Goal: Transaction & Acquisition: Purchase product/service

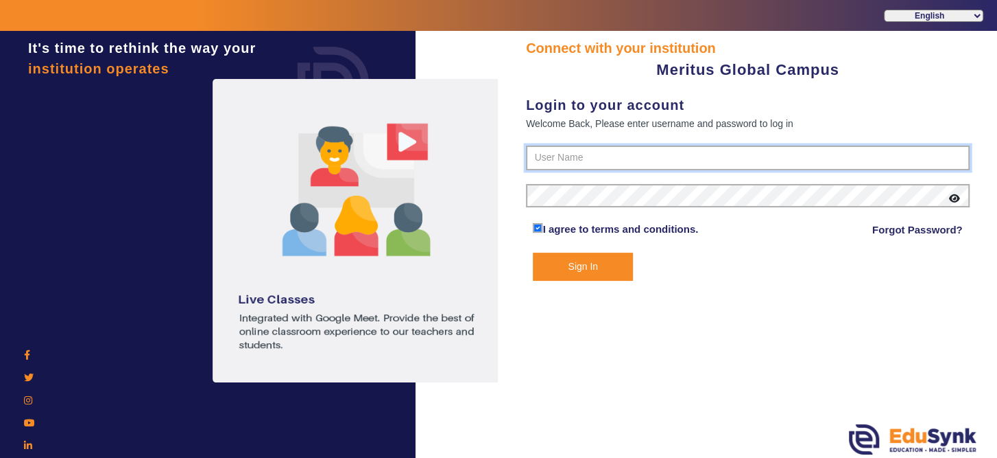
type input "8593852575"
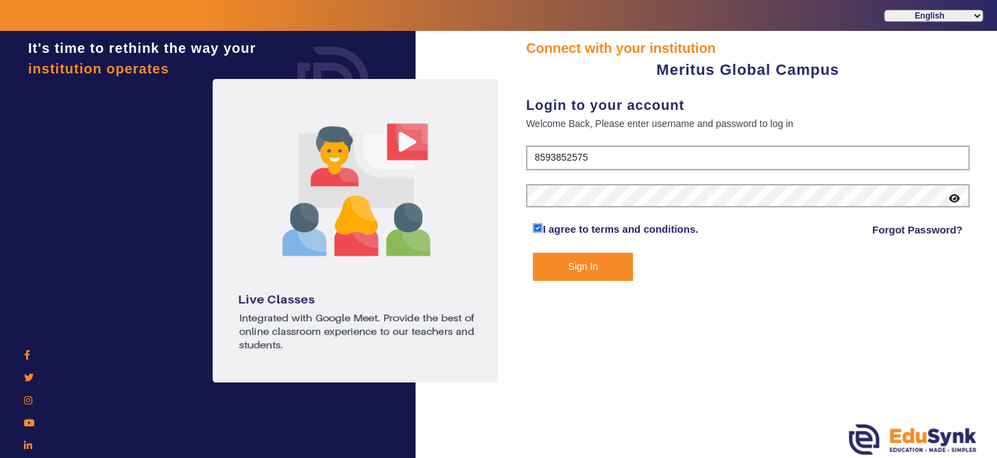
click at [593, 262] on button "Sign In" at bounding box center [582, 266] width 99 height 28
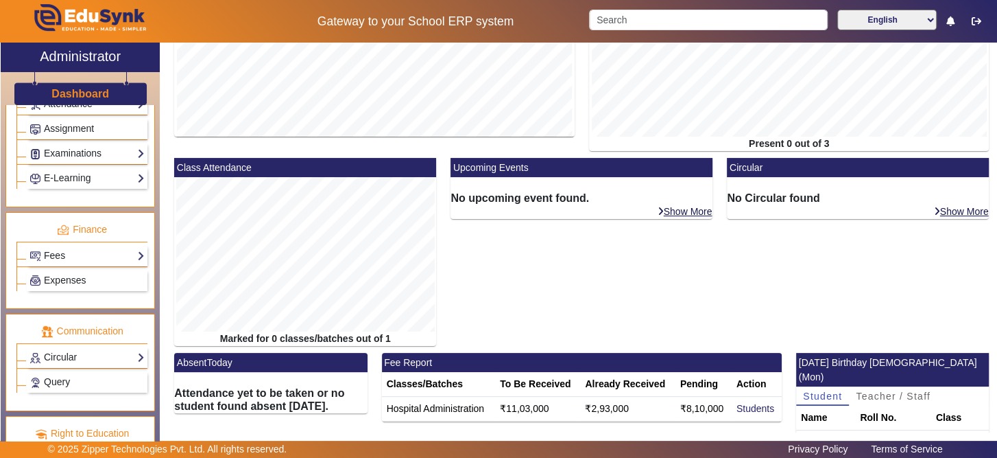
scroll to position [621, 0]
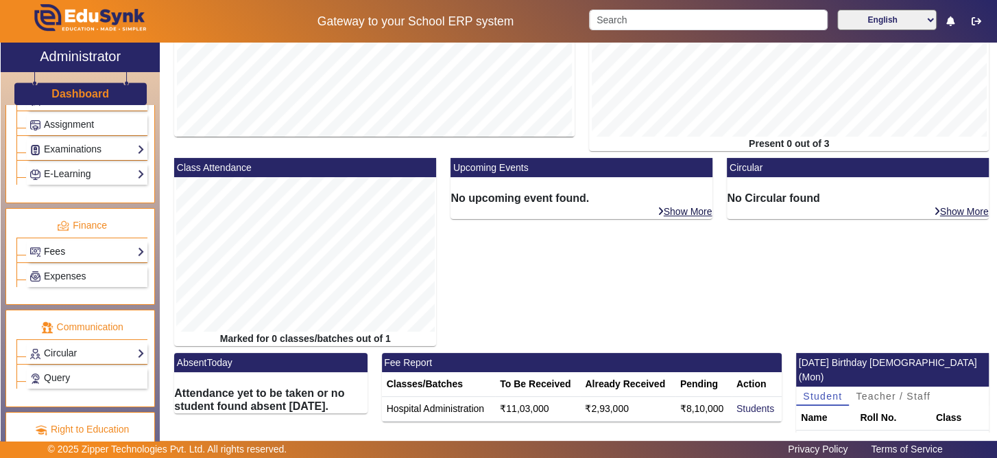
click at [63, 244] on link "Fees" at bounding box center [86, 252] width 115 height 16
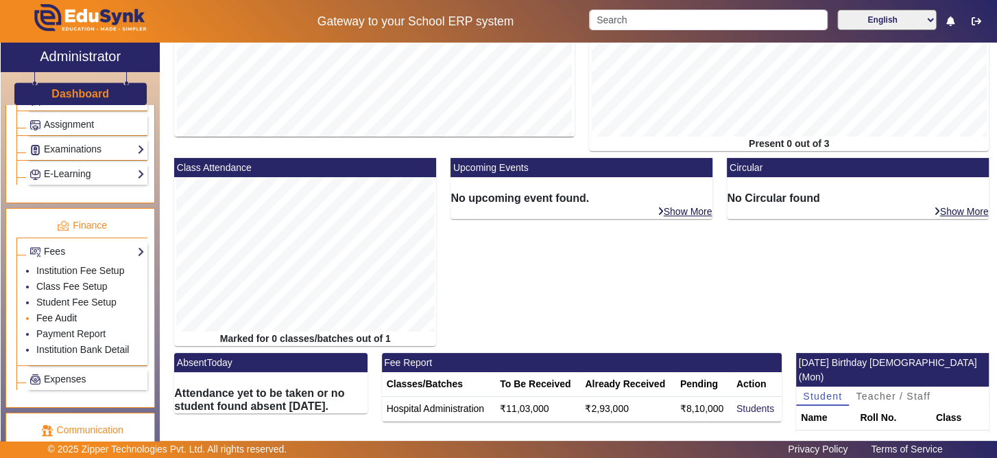
click at [67, 312] on link "Fee Audit" at bounding box center [56, 317] width 40 height 11
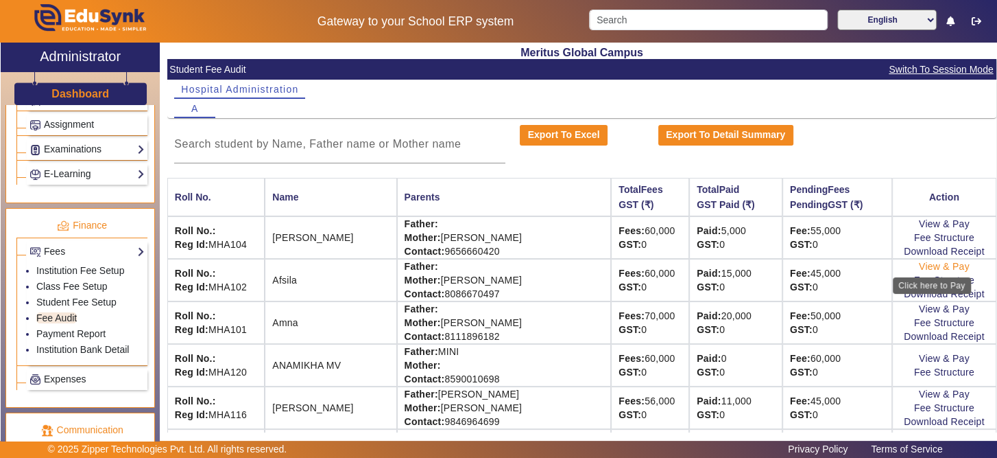
click at [922, 266] on link "View & Pay" at bounding box center [944, 266] width 51 height 11
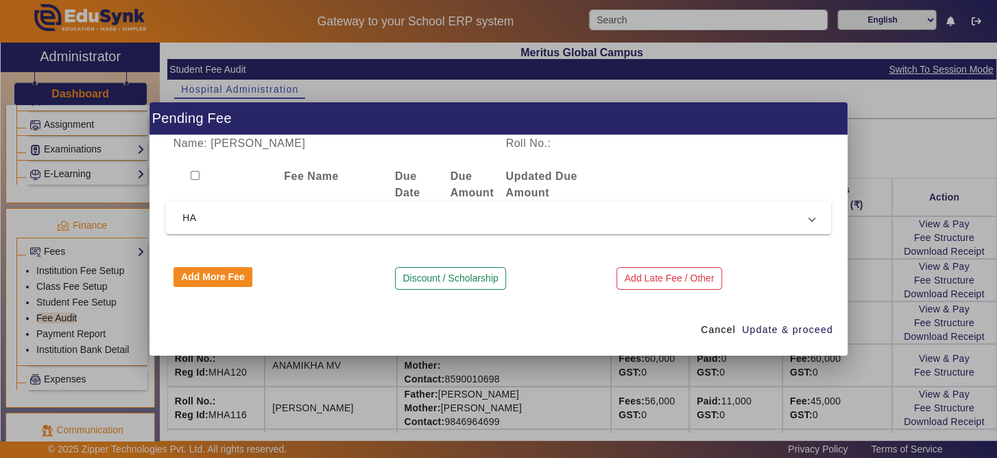
click at [193, 172] on input "checkbox" at bounding box center [195, 175] width 9 height 9
checkbox input "true"
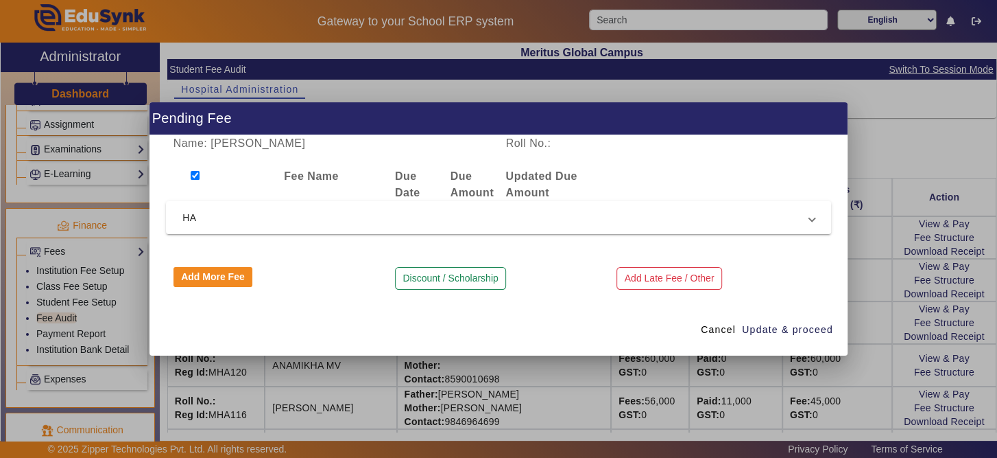
checkbox input "true"
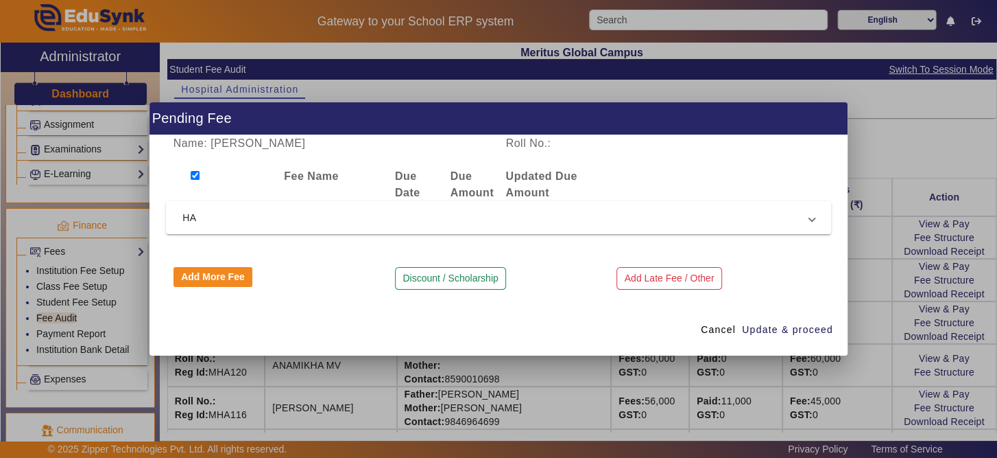
checkbox input "true"
click at [195, 176] on input "checkbox" at bounding box center [195, 175] width 9 height 9
checkbox input "false"
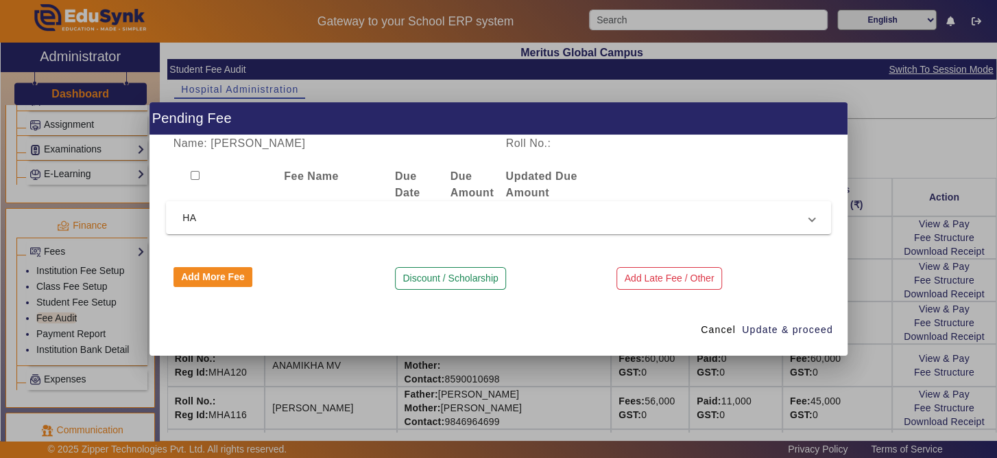
checkbox input "false"
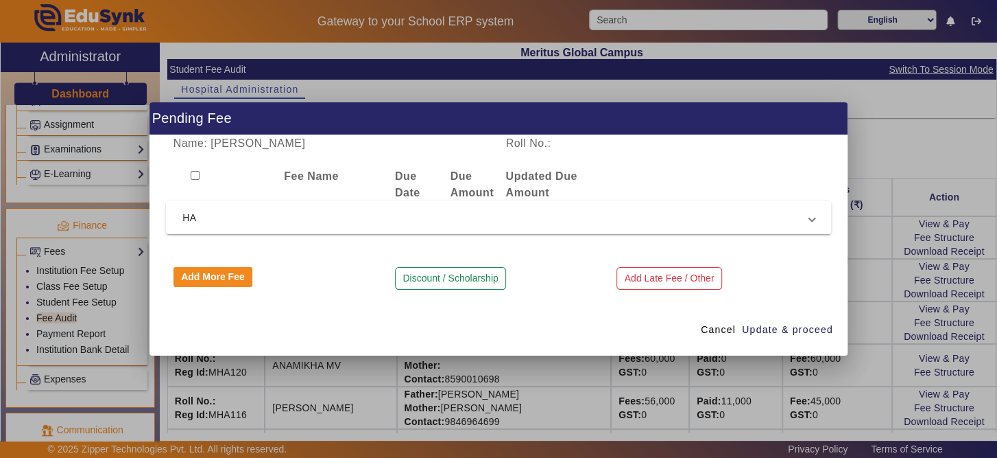
checkbox input "false"
click at [197, 219] on span "HA" at bounding box center [495, 217] width 627 height 16
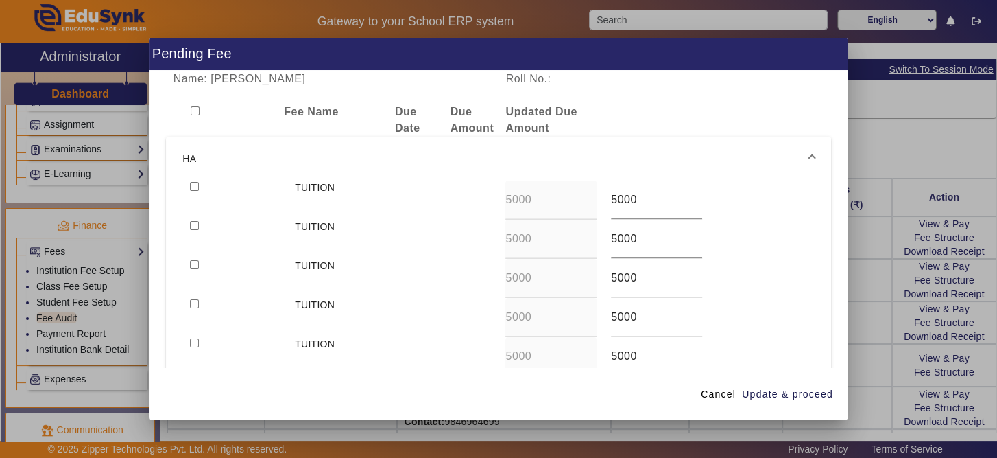
click at [197, 185] on input "checkbox" at bounding box center [194, 186] width 9 height 9
checkbox input "true"
click at [191, 108] on input "checkbox" at bounding box center [195, 110] width 9 height 9
checkbox input "true"
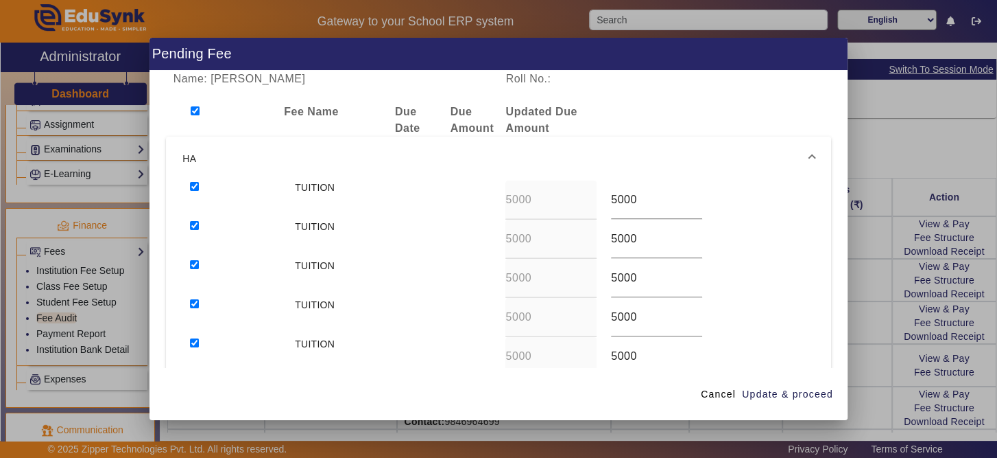
checkbox input "true"
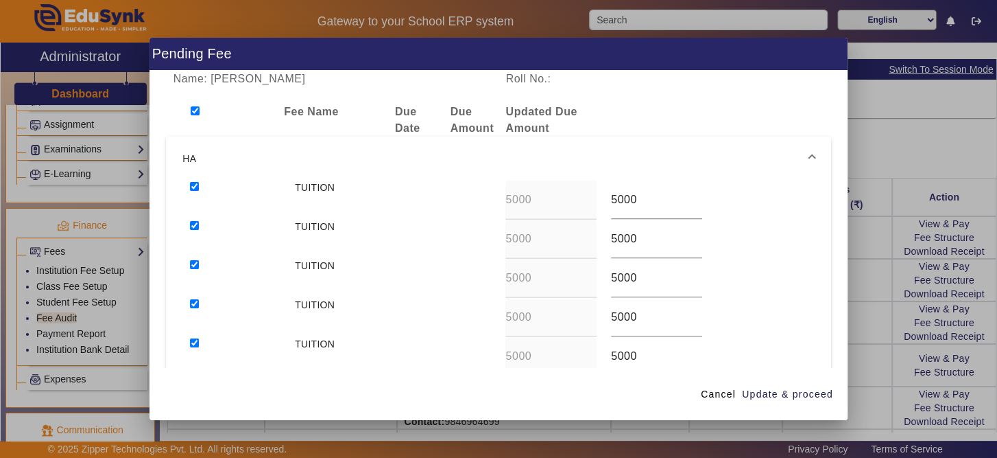
checkbox input "true"
click at [193, 108] on input "checkbox" at bounding box center [195, 110] width 9 height 9
checkbox input "false"
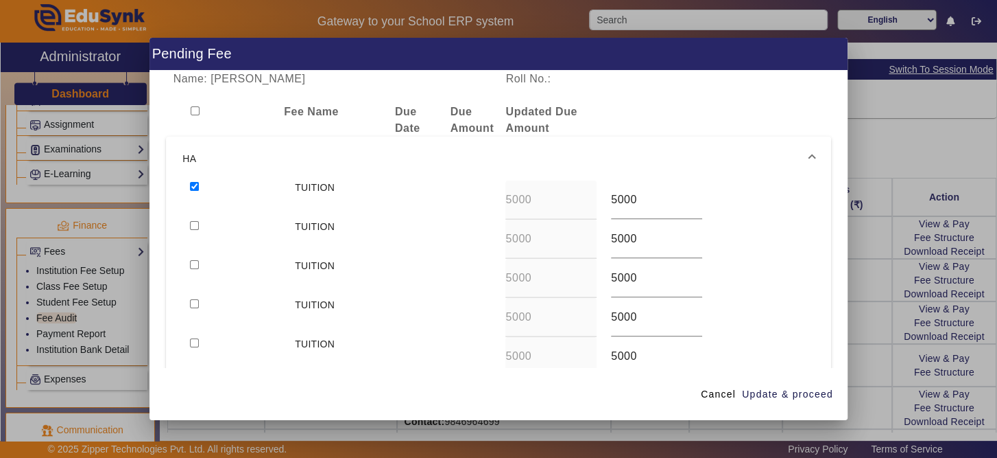
checkbox input "false"
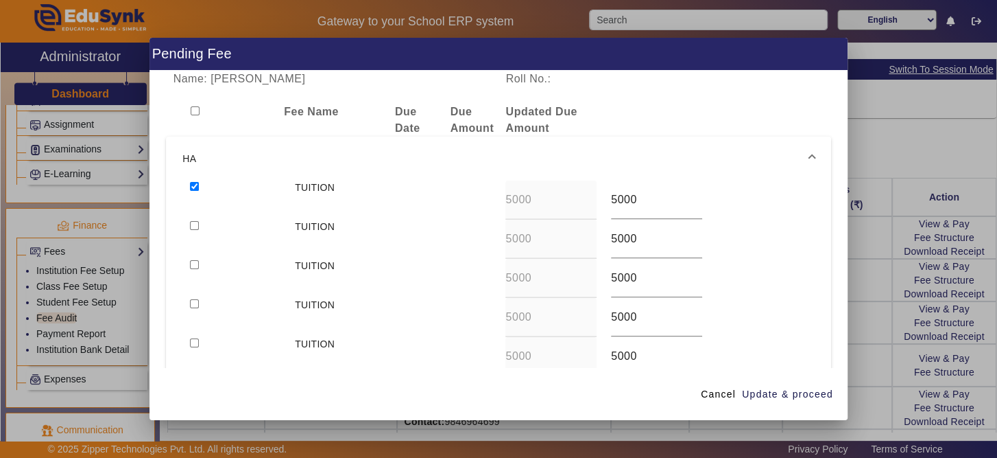
checkbox input "false"
click at [195, 185] on input "checkbox" at bounding box center [194, 186] width 9 height 9
checkbox input "true"
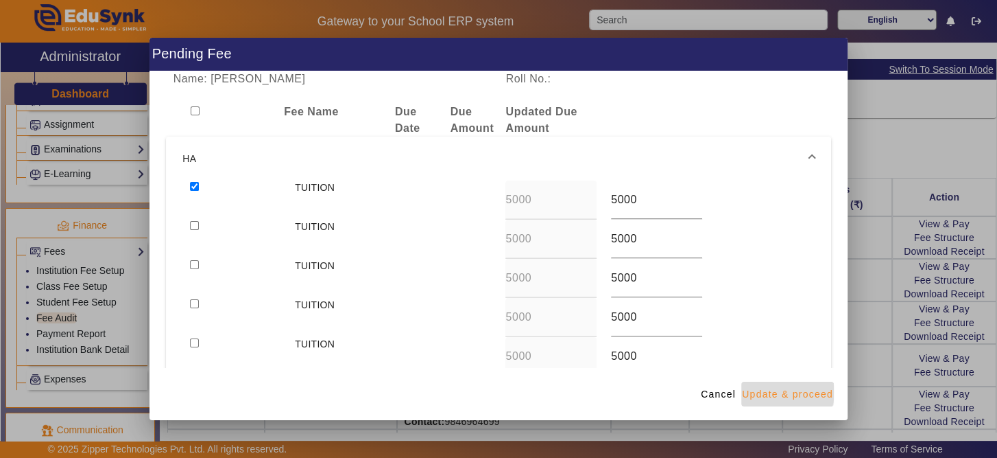
click at [779, 391] on span "Update & proceed" at bounding box center [787, 394] width 91 height 14
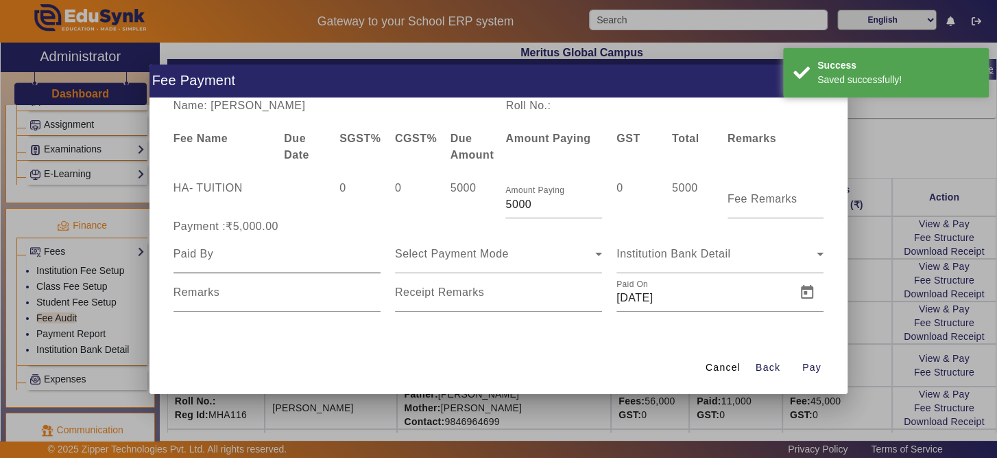
click at [364, 264] on div at bounding box center [277, 254] width 207 height 38
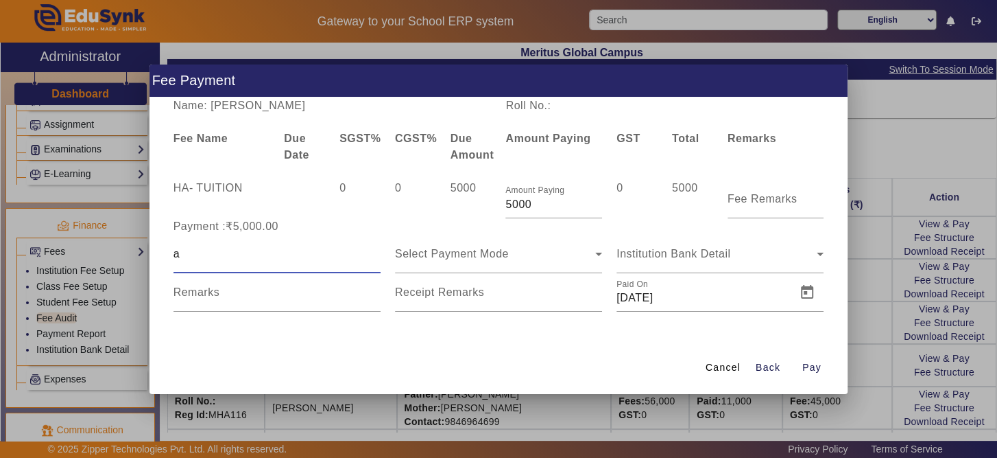
type input "AFSILA"
click at [602, 255] on div "Select Payment Mode" at bounding box center [499, 254] width 222 height 38
click at [597, 255] on icon at bounding box center [599, 254] width 16 height 16
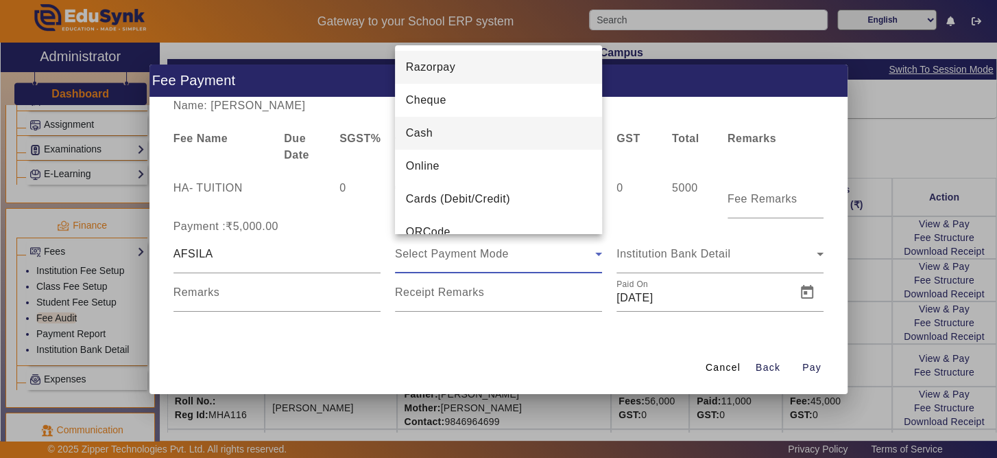
click at [516, 119] on mat-option "Cash" at bounding box center [498, 133] width 207 height 33
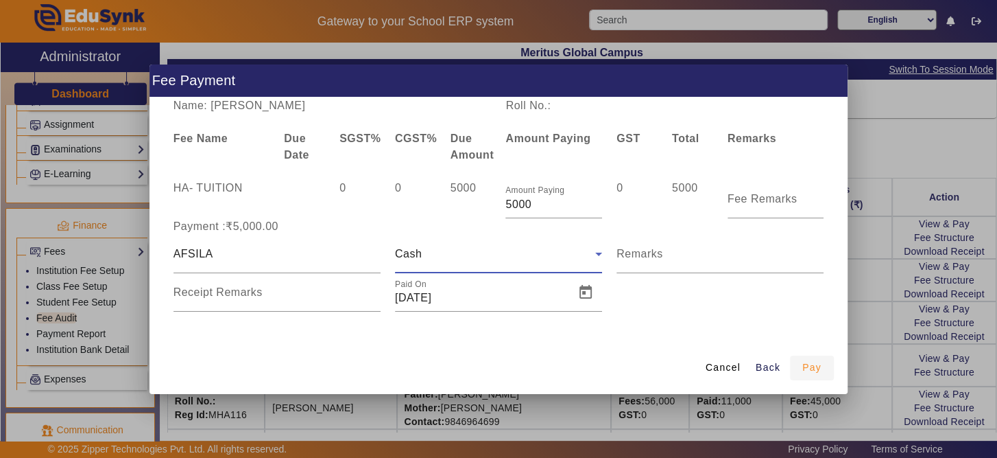
click at [809, 368] on span "Pay" at bounding box center [812, 367] width 19 height 14
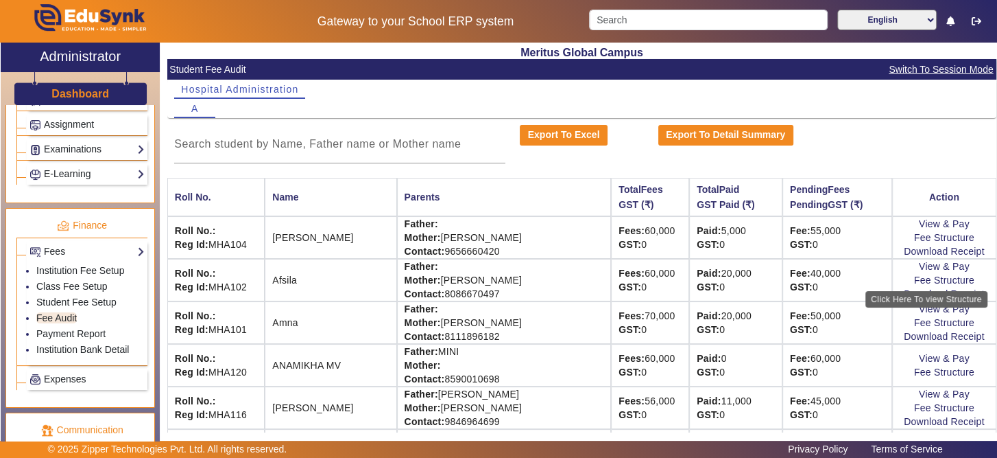
click at [928, 293] on div "Click Here To view Structure" at bounding box center [927, 299] width 122 height 16
click at [904, 293] on link "Download Receipt" at bounding box center [944, 293] width 81 height 11
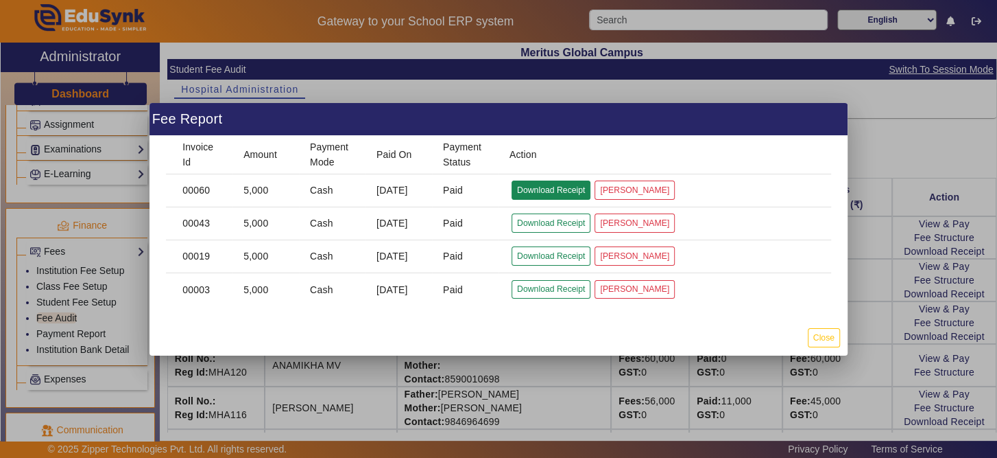
click at [526, 185] on button "Download Receipt" at bounding box center [551, 189] width 79 height 19
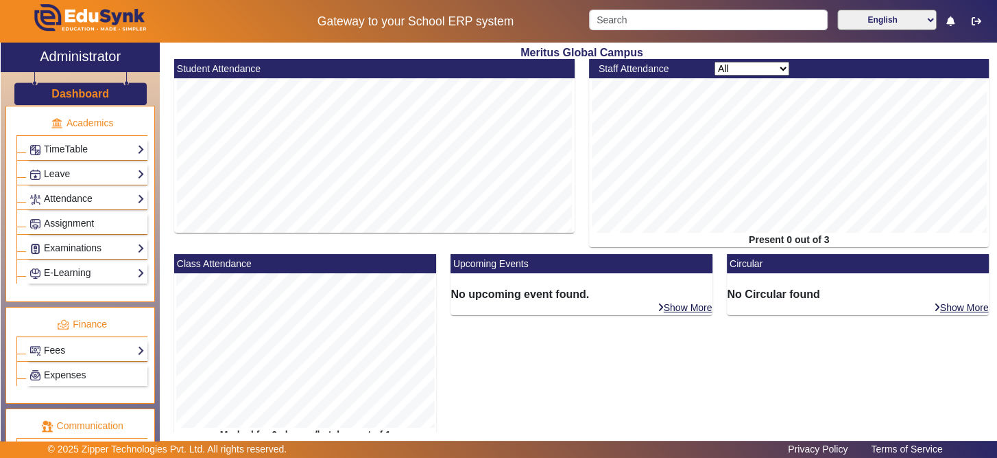
scroll to position [574, 0]
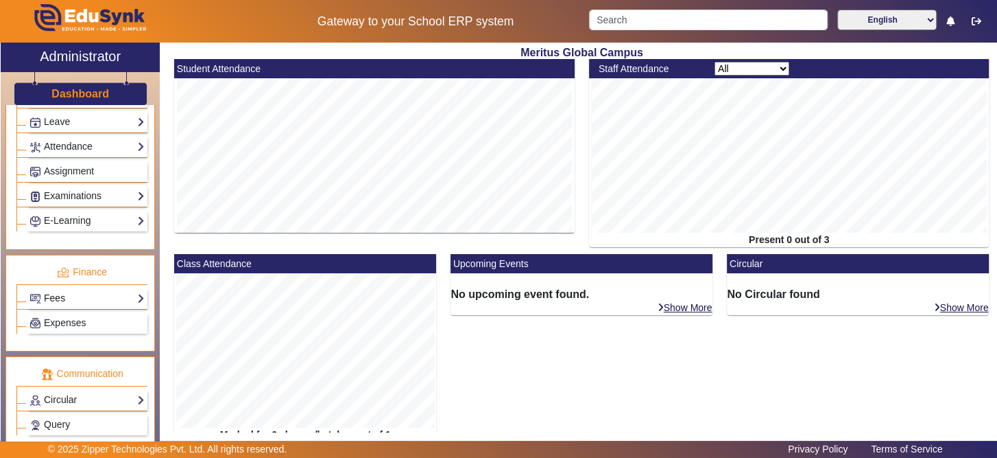
click at [86, 294] on link "Fees" at bounding box center [86, 298] width 115 height 16
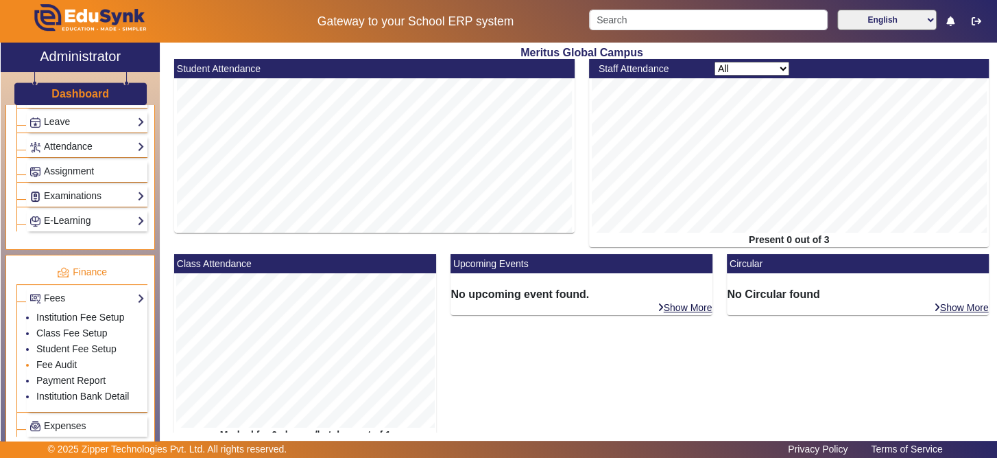
click at [79, 361] on li "Fee Audit" at bounding box center [90, 365] width 108 height 16
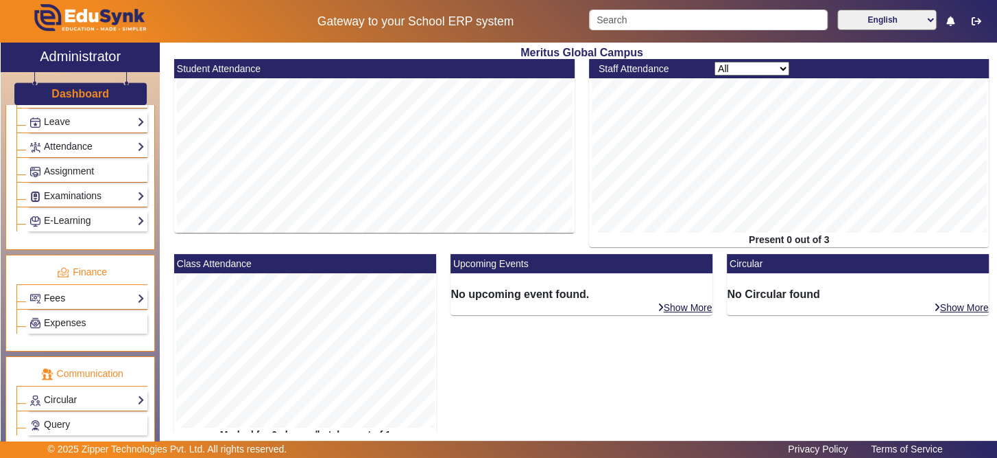
click at [126, 290] on link "Fees" at bounding box center [86, 298] width 115 height 16
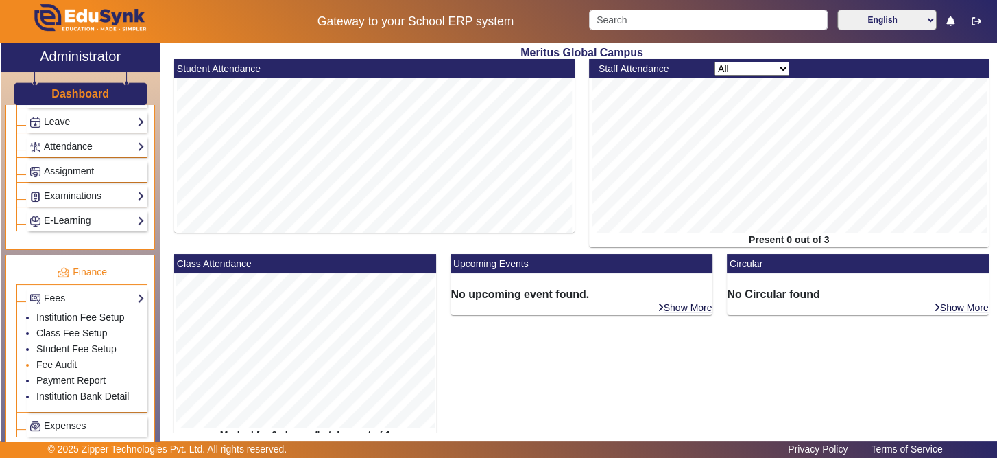
click at [67, 357] on li "Fee Audit" at bounding box center [90, 365] width 108 height 16
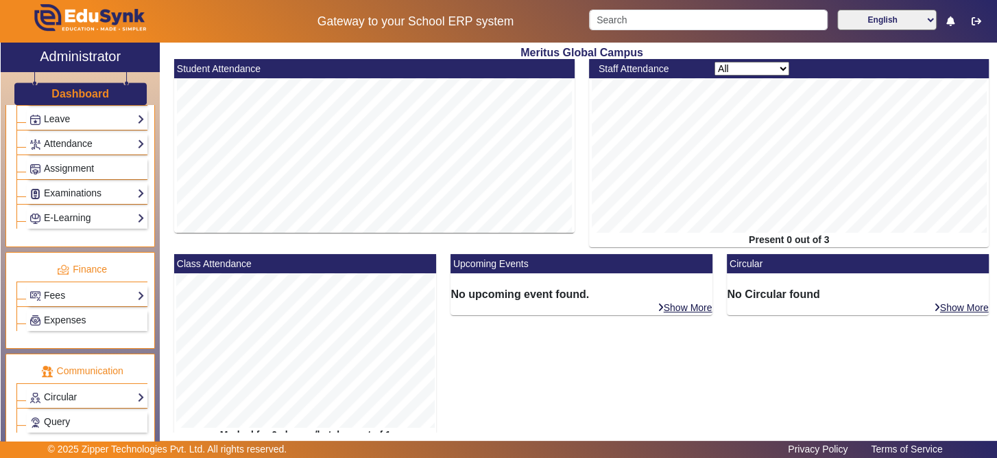
scroll to position [582, 0]
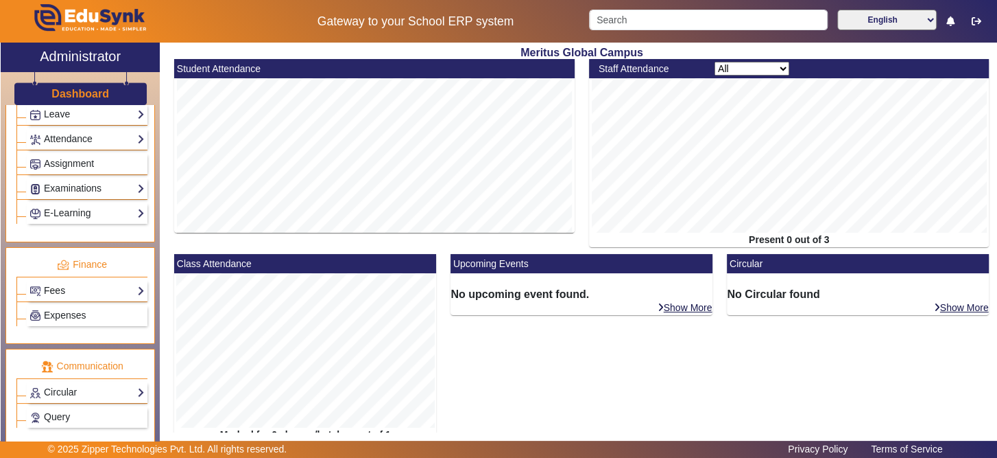
click at [78, 283] on link "Fees" at bounding box center [86, 291] width 115 height 16
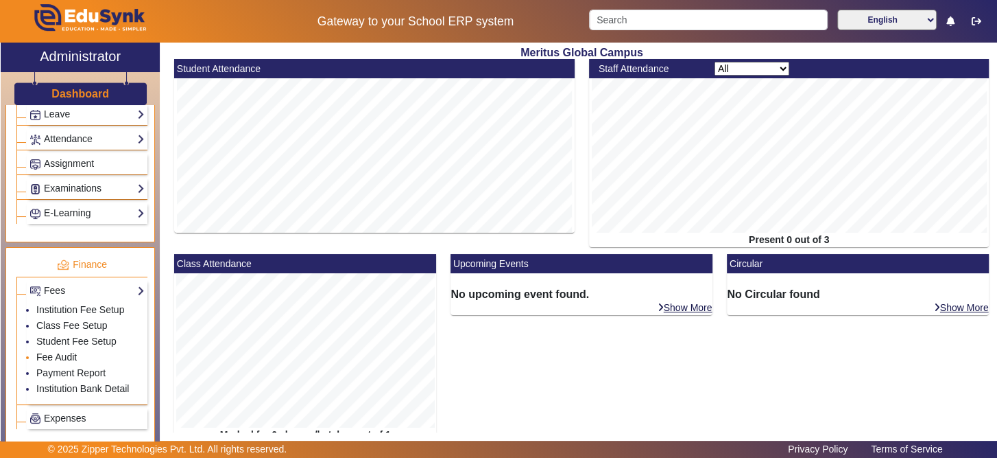
click at [70, 351] on link "Fee Audit" at bounding box center [56, 356] width 40 height 11
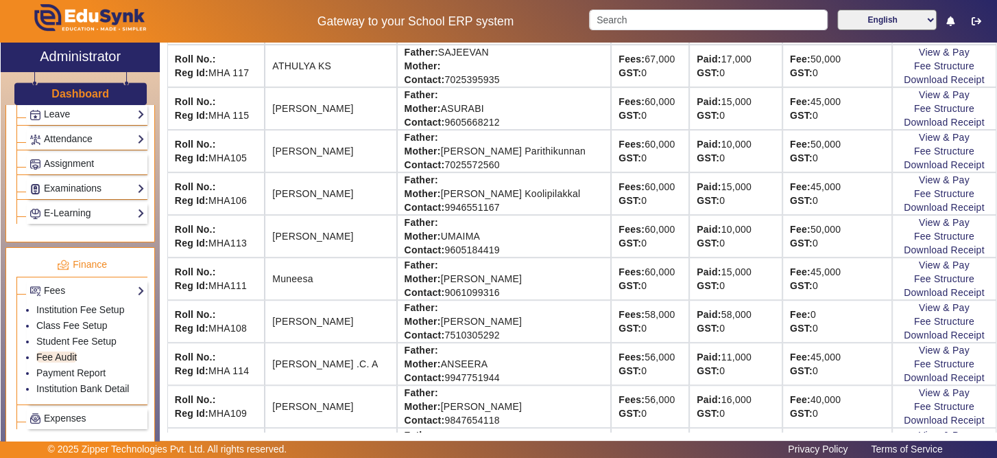
scroll to position [402, 0]
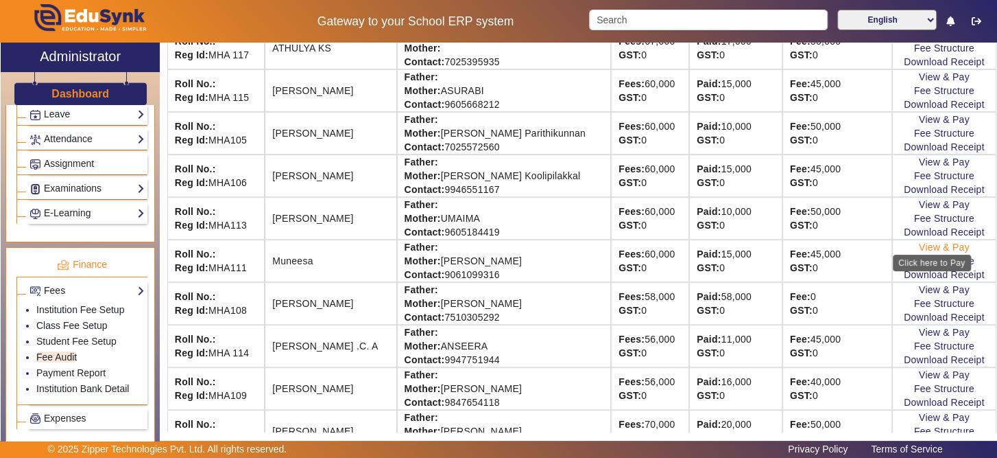
click at [919, 241] on link "View & Pay" at bounding box center [944, 246] width 51 height 11
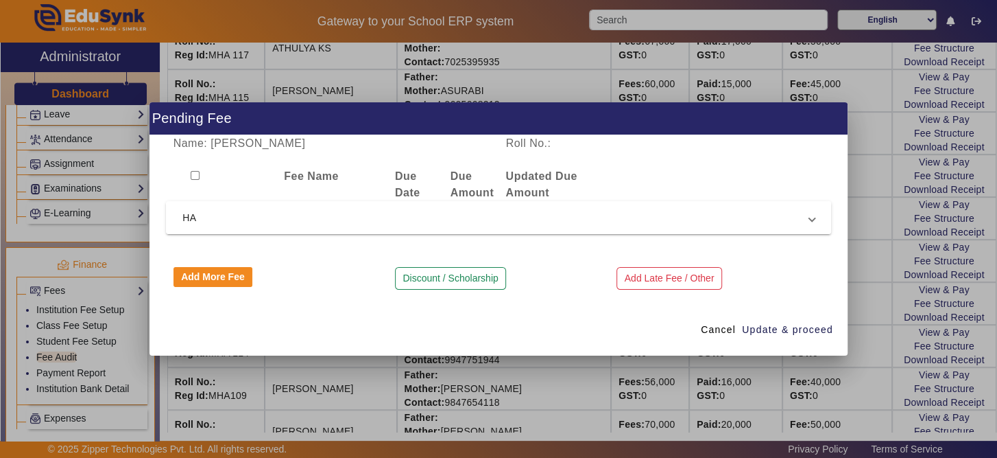
click at [244, 217] on span "HA" at bounding box center [495, 217] width 627 height 16
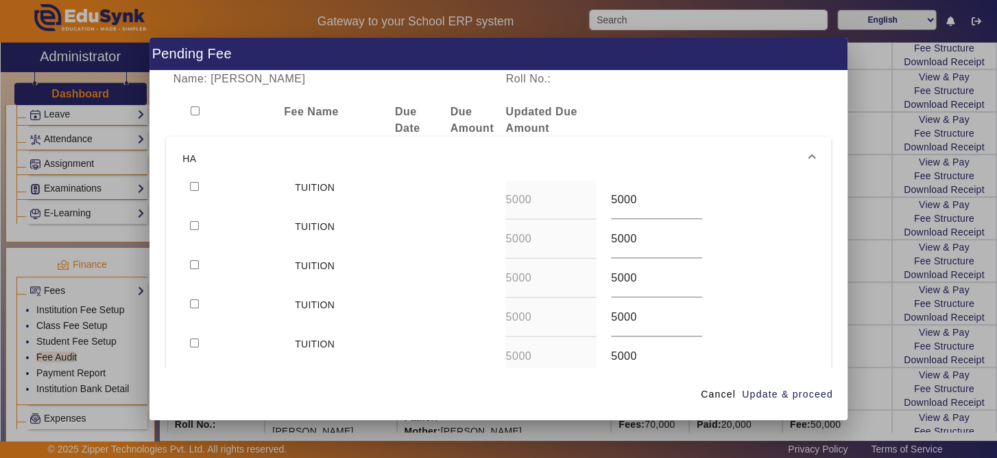
click at [191, 182] on input "checkbox" at bounding box center [194, 186] width 9 height 9
checkbox input "true"
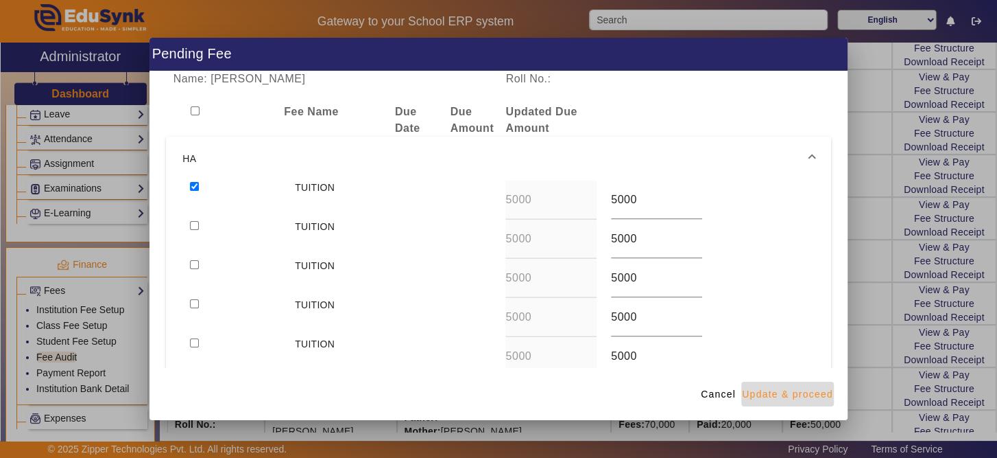
click at [796, 391] on span "Update & proceed" at bounding box center [787, 394] width 91 height 14
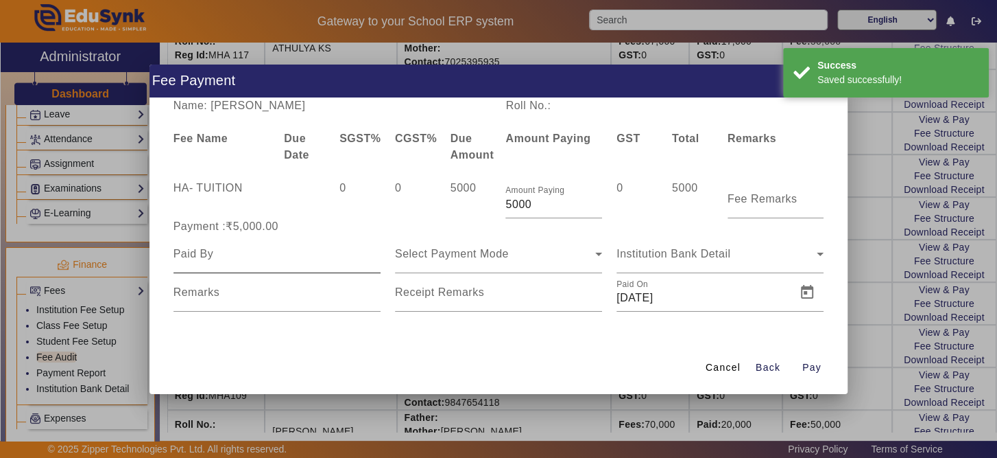
click at [381, 257] on div at bounding box center [381, 257] width 0 height 0
click at [318, 272] on mat-form-field at bounding box center [277, 254] width 207 height 38
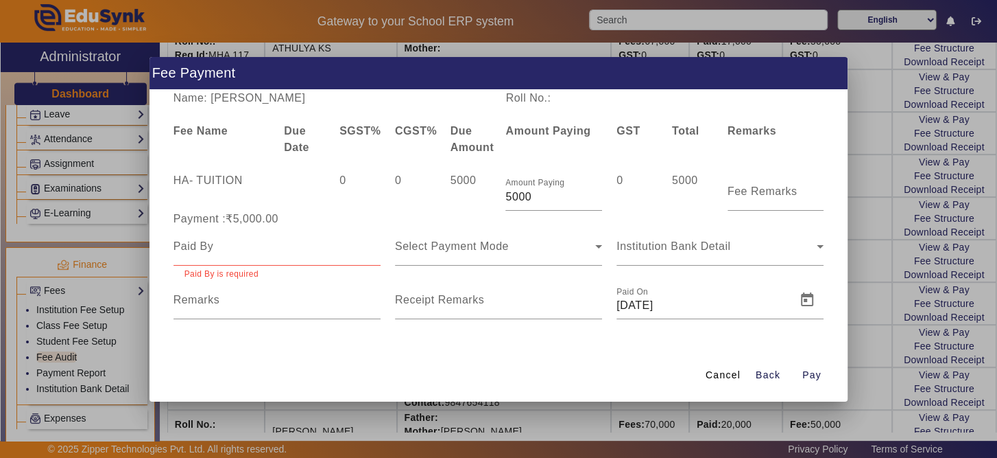
click at [315, 247] on input at bounding box center [277, 246] width 207 height 16
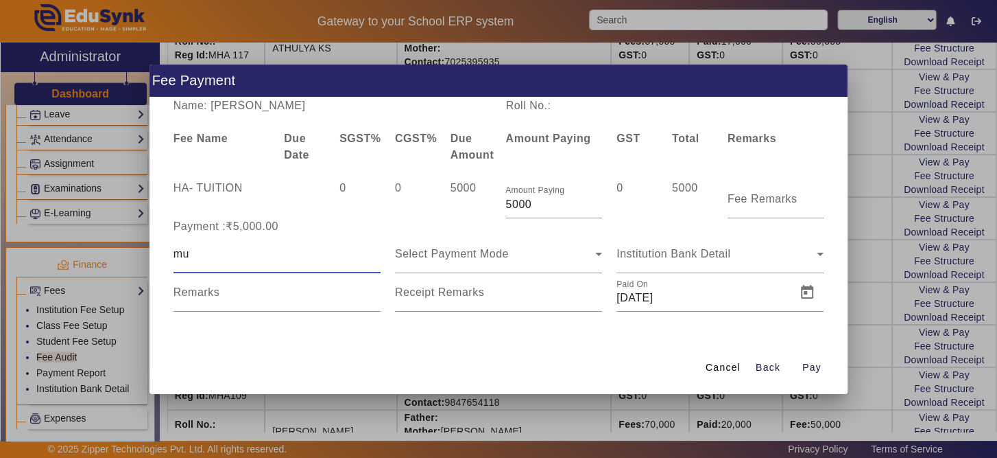
type input "MUNEESA"
click at [593, 251] on icon at bounding box center [599, 254] width 16 height 16
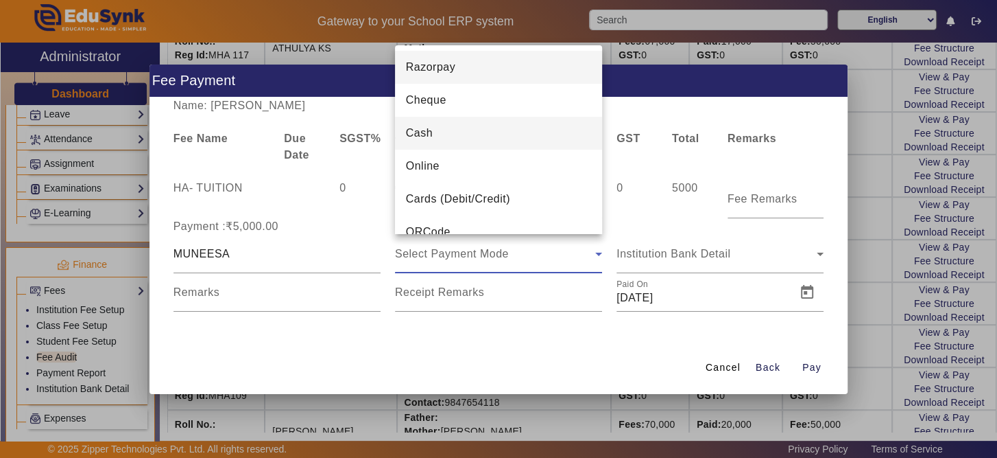
click at [565, 129] on mat-option "Cash" at bounding box center [498, 133] width 207 height 33
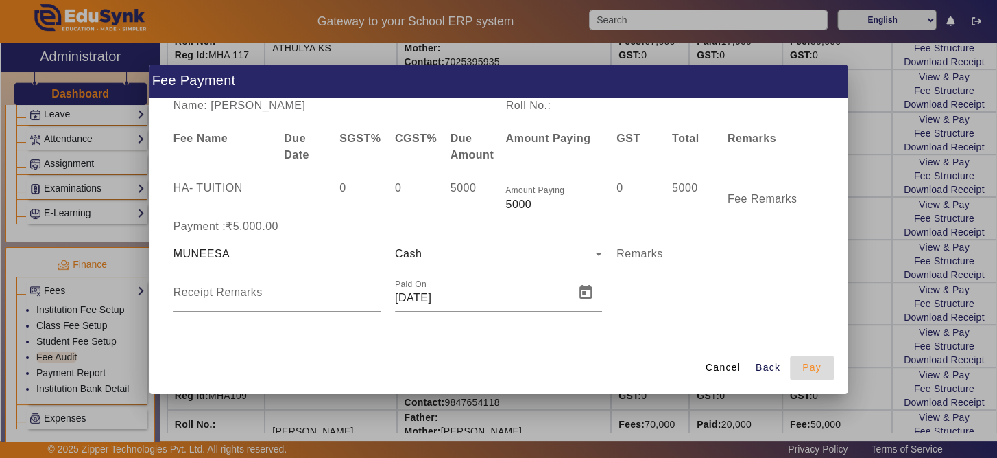
click at [815, 365] on span "Pay" at bounding box center [812, 367] width 19 height 14
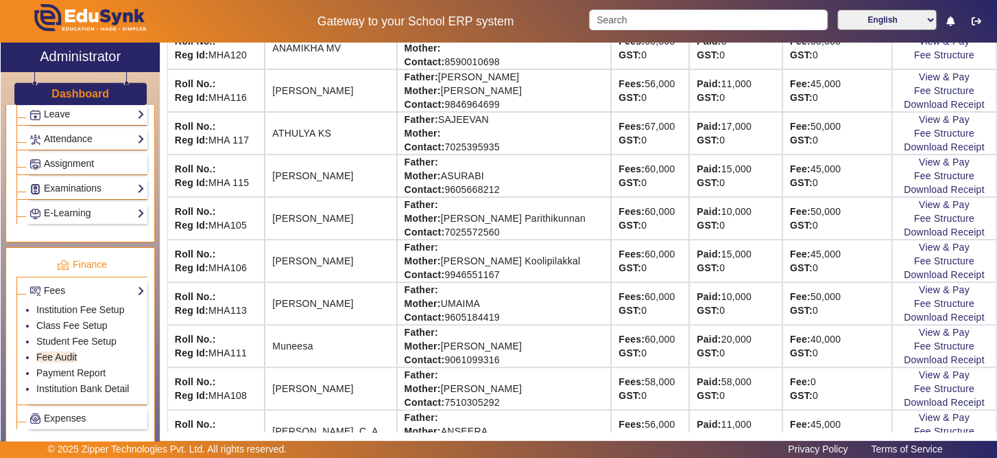
scroll to position [329, 0]
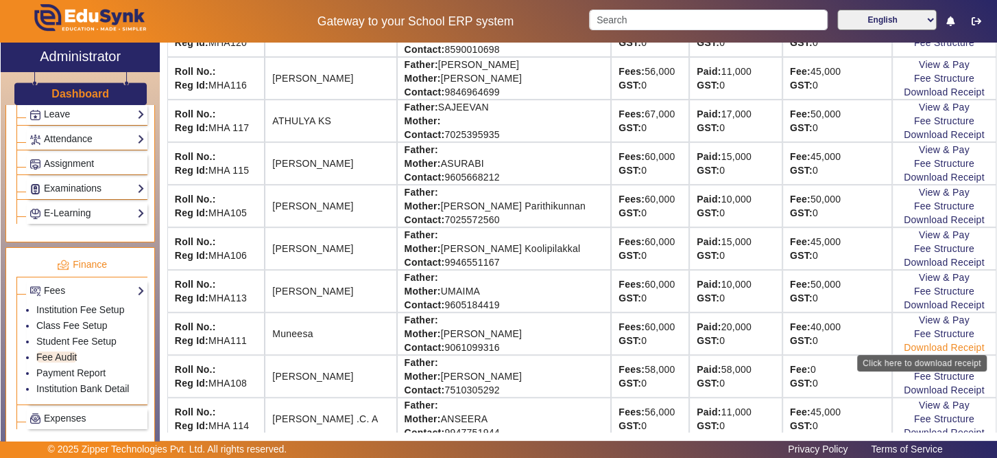
click at [906, 346] on link "Download Receipt" at bounding box center [944, 347] width 81 height 11
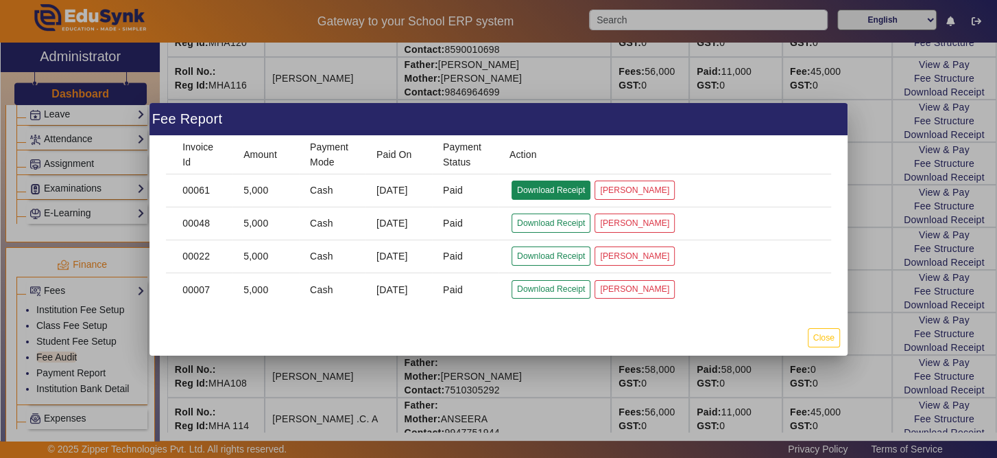
click at [569, 185] on button "Download Receipt" at bounding box center [551, 189] width 79 height 19
click at [825, 341] on button "Close" at bounding box center [824, 337] width 32 height 19
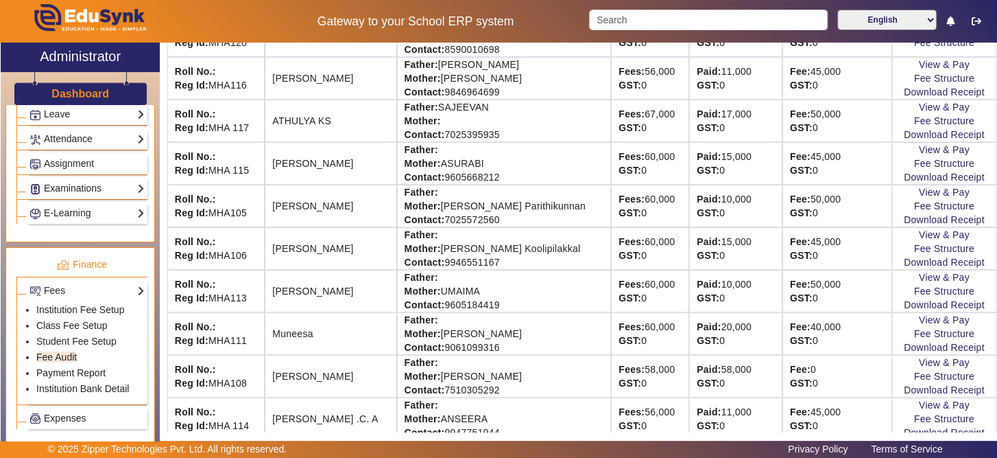
click at [418, 291] on strong "Mother:" at bounding box center [423, 290] width 36 height 11
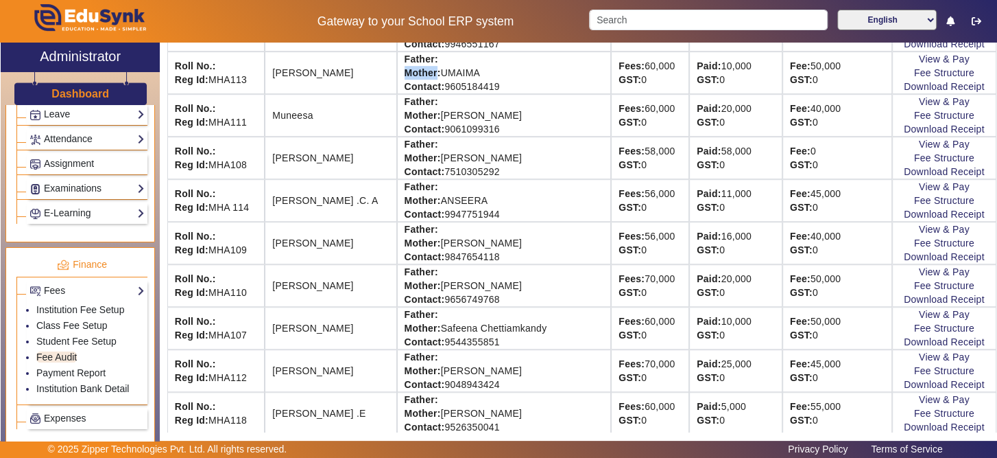
scroll to position [549, 0]
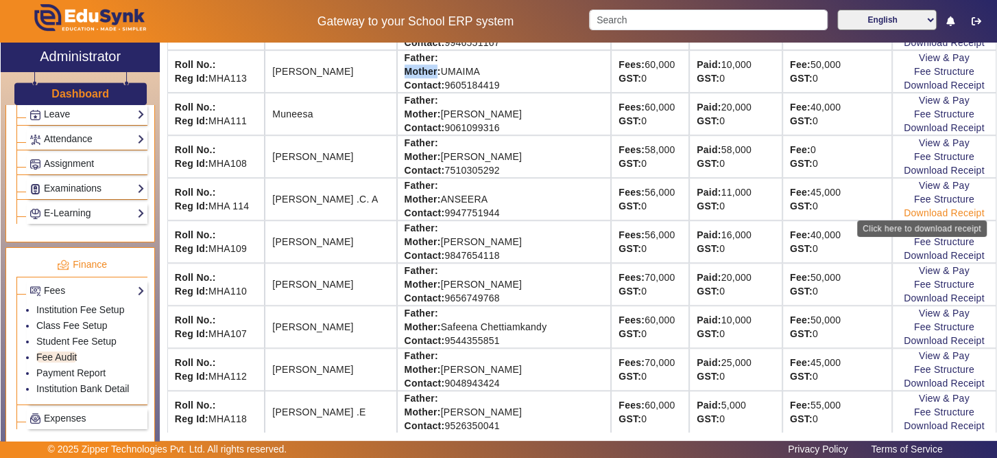
click at [953, 209] on link "Download Receipt" at bounding box center [944, 212] width 81 height 11
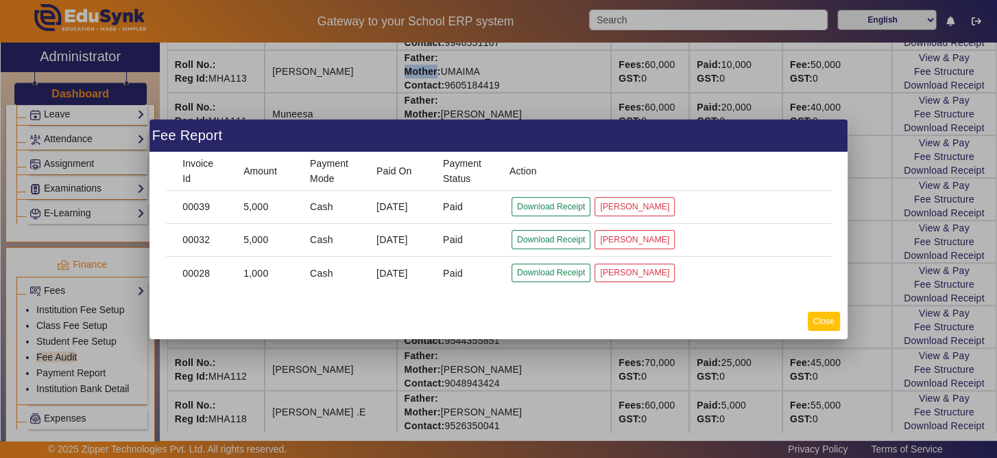
click at [827, 322] on button "Close" at bounding box center [824, 320] width 32 height 19
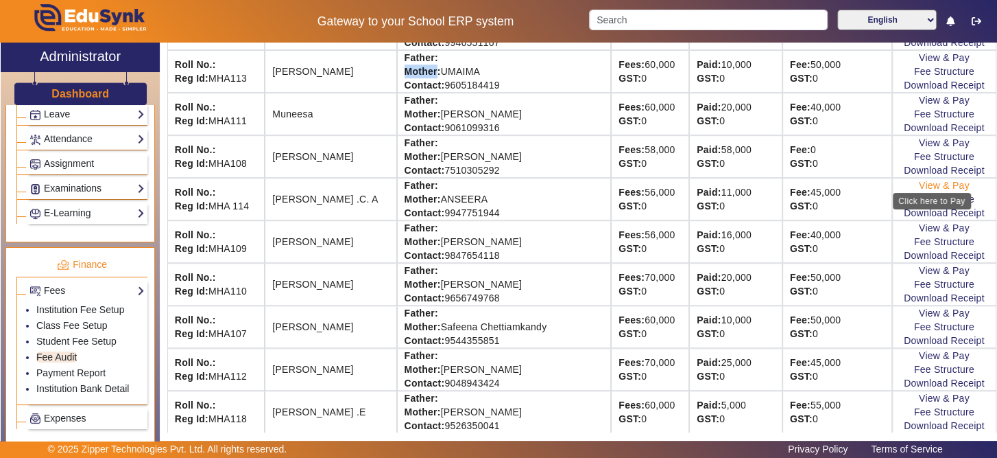
click at [919, 180] on link "View & Pay" at bounding box center [944, 185] width 51 height 11
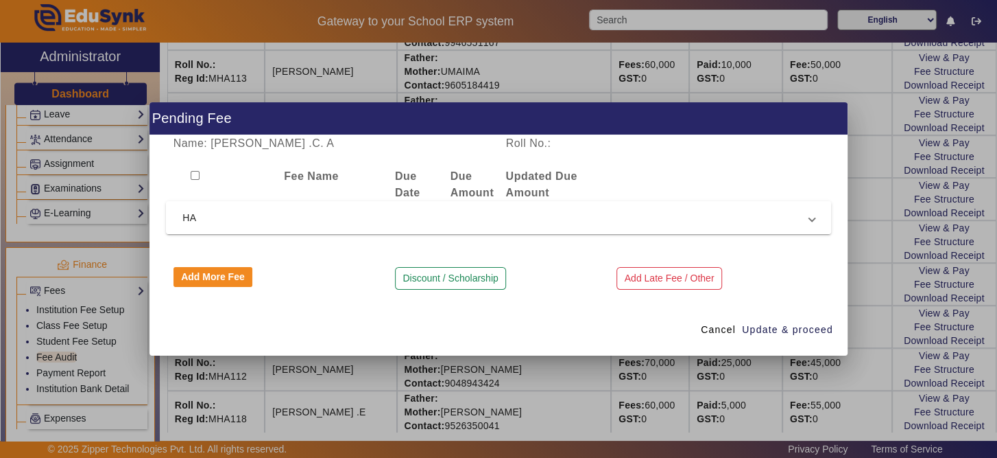
click at [255, 219] on span "HA" at bounding box center [495, 217] width 627 height 16
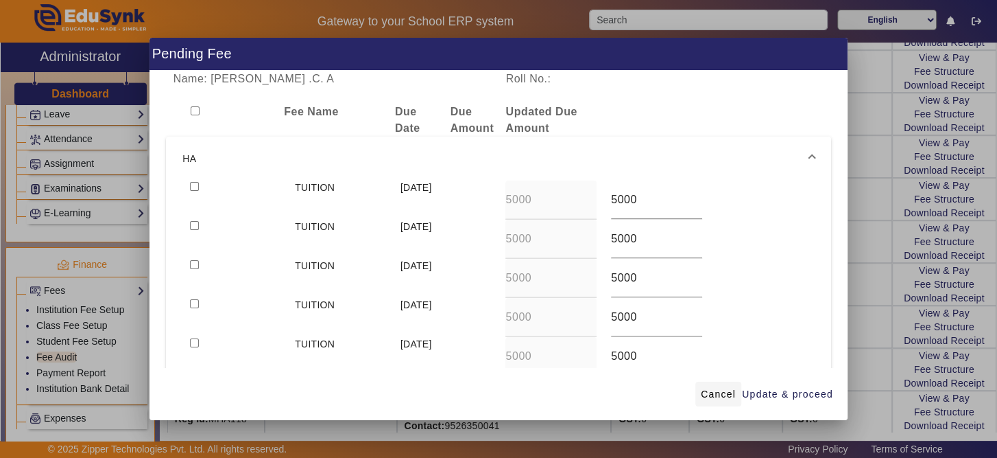
click at [728, 390] on span "Cancel" at bounding box center [718, 394] width 35 height 14
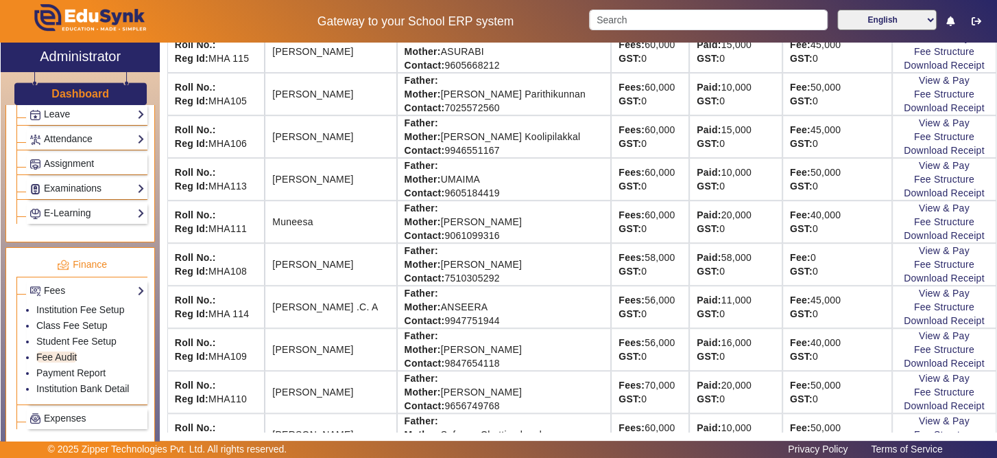
scroll to position [444, 0]
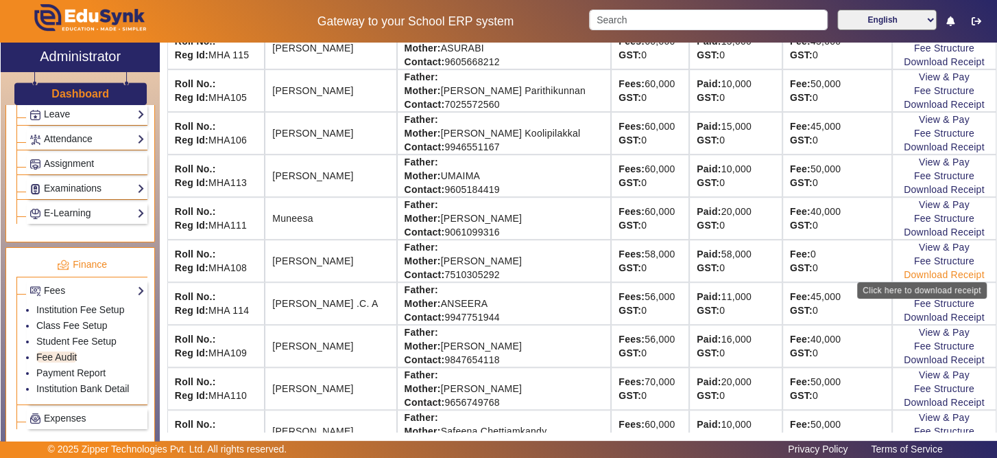
click at [930, 270] on link "Download Receipt" at bounding box center [944, 274] width 81 height 11
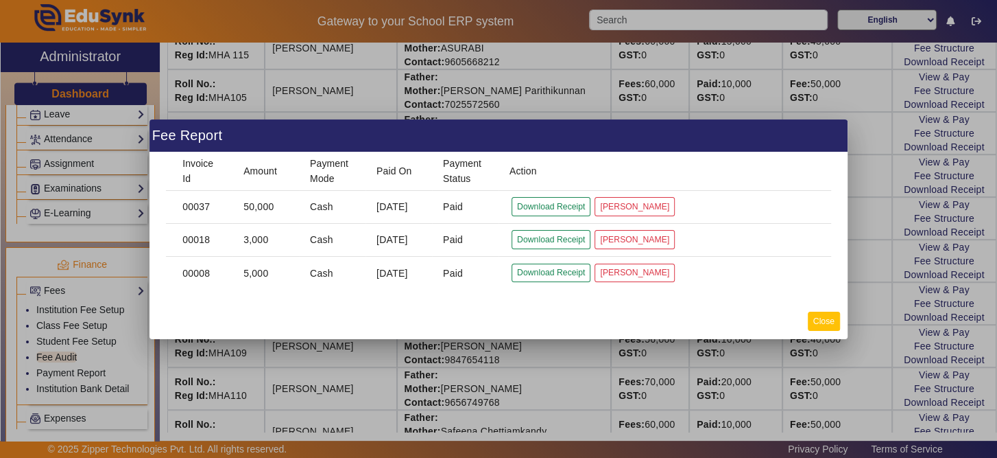
click at [838, 321] on button "Close" at bounding box center [824, 320] width 32 height 19
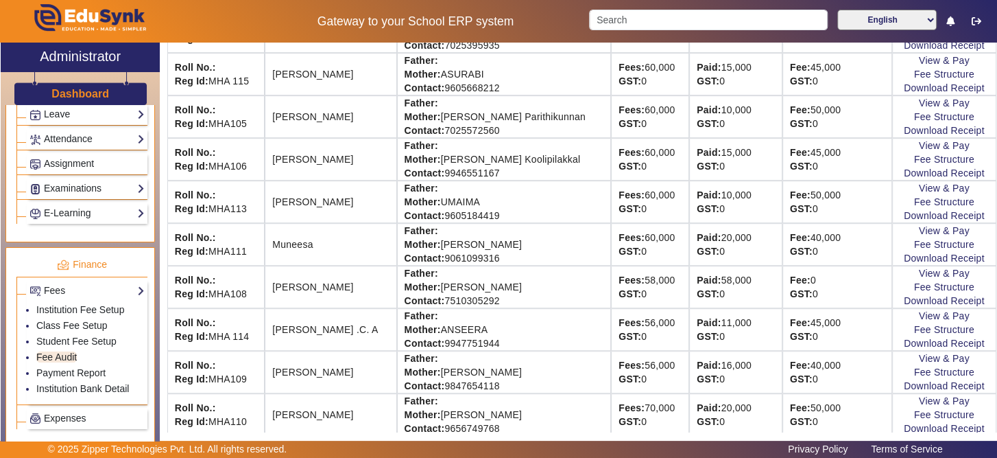
scroll to position [408, 0]
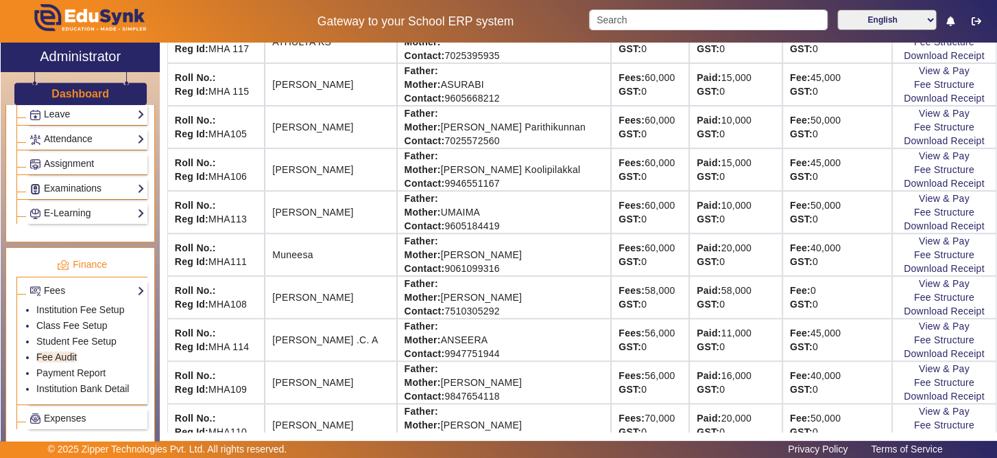
click at [611, 361] on td "Fees: 56,000 GST: 0" at bounding box center [650, 382] width 78 height 43
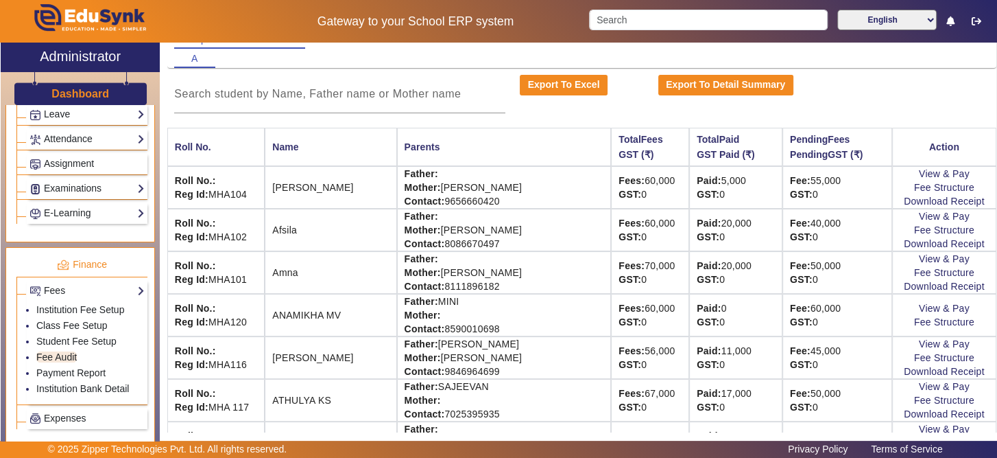
scroll to position [42, 0]
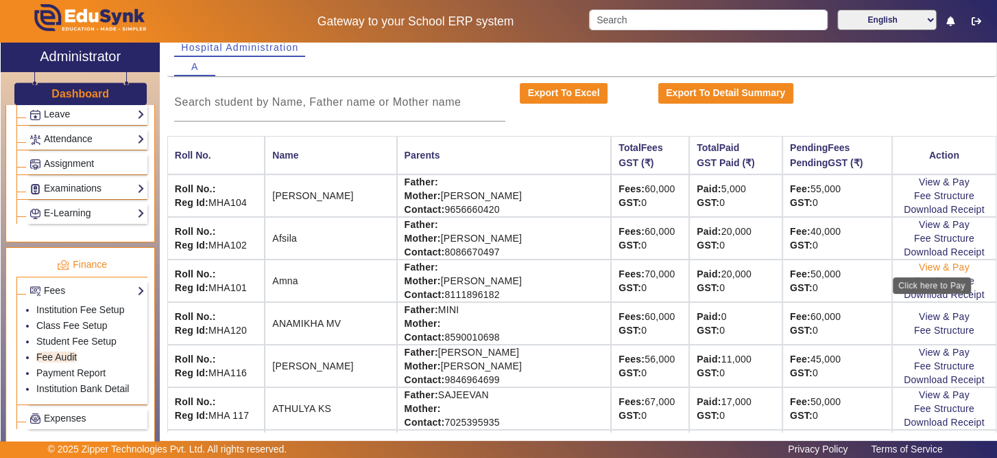
click at [919, 264] on link "View & Pay" at bounding box center [944, 266] width 51 height 11
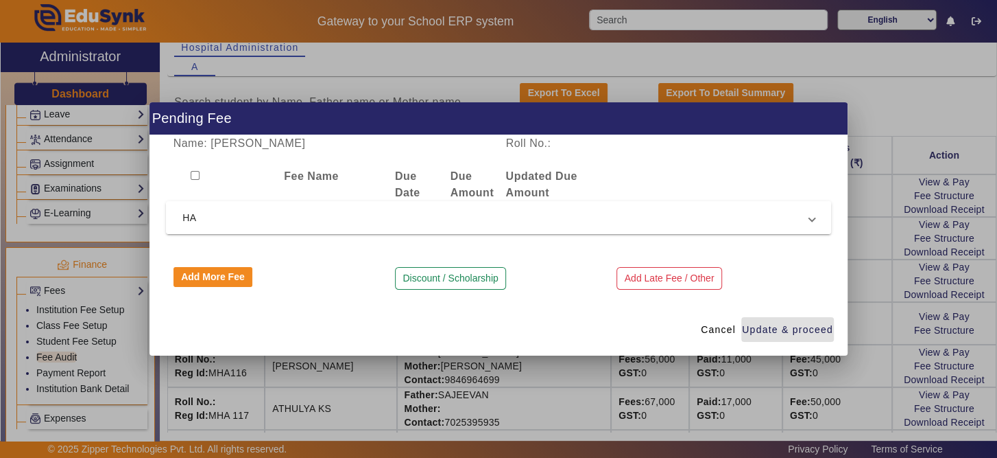
click at [283, 225] on span "HA" at bounding box center [495, 217] width 627 height 16
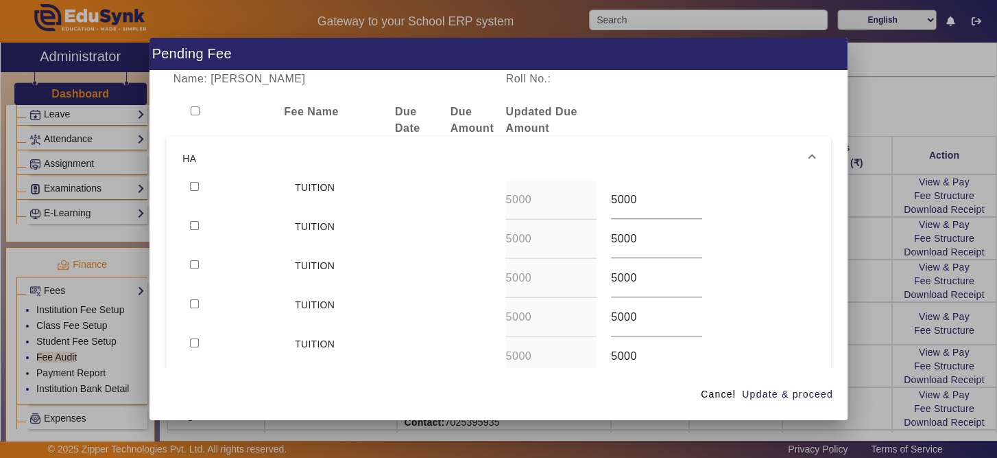
click at [195, 186] on input "checkbox" at bounding box center [194, 186] width 9 height 9
checkbox input "true"
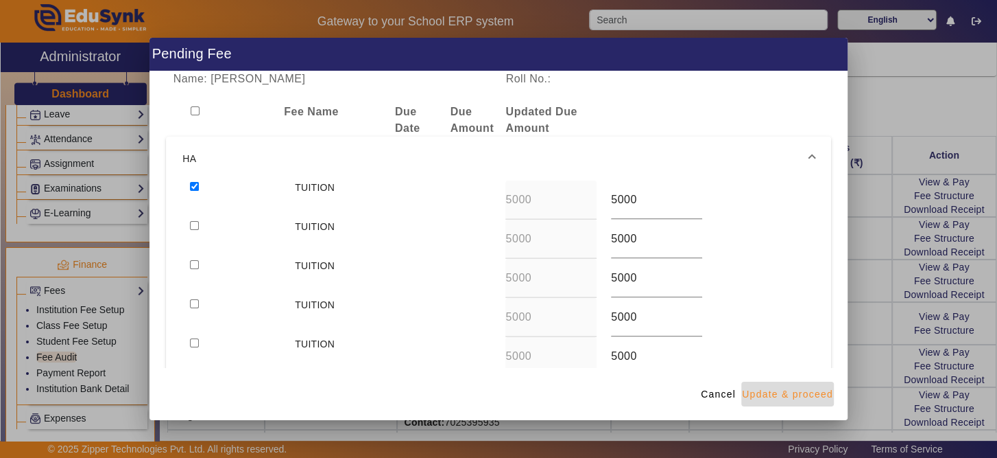
click at [812, 397] on span "Update & proceed" at bounding box center [787, 394] width 91 height 14
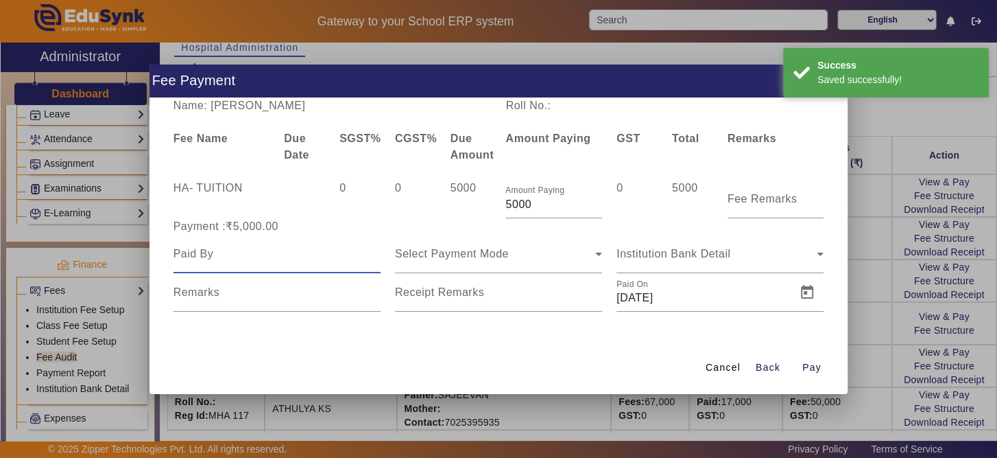
click at [331, 258] on input at bounding box center [277, 254] width 207 height 16
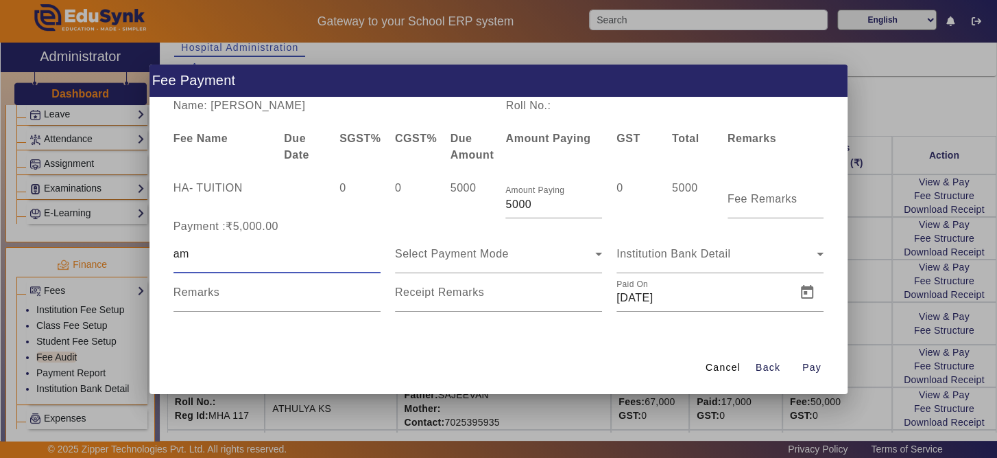
type input "AMNA"
click at [599, 251] on icon at bounding box center [599, 254] width 16 height 16
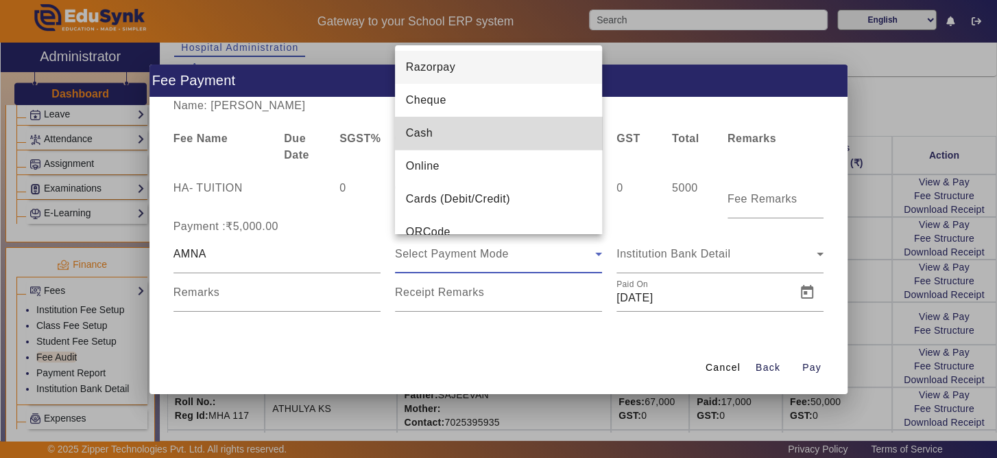
click at [525, 141] on mat-option "Cash" at bounding box center [498, 133] width 207 height 33
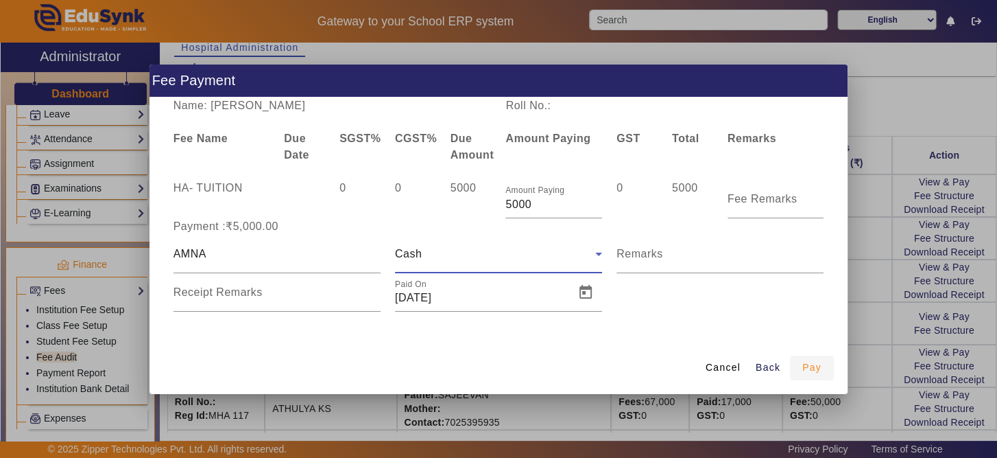
click at [810, 366] on span "Pay" at bounding box center [812, 367] width 19 height 14
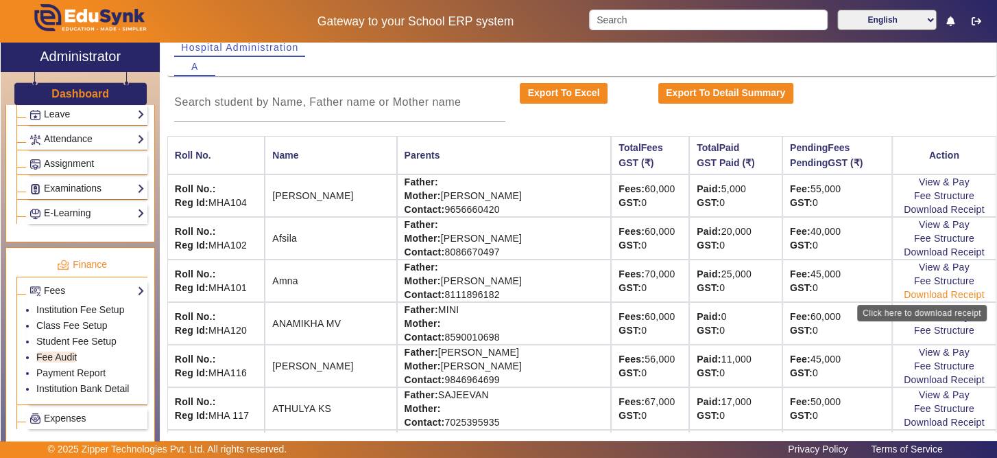
click at [909, 291] on link "Download Receipt" at bounding box center [944, 294] width 81 height 11
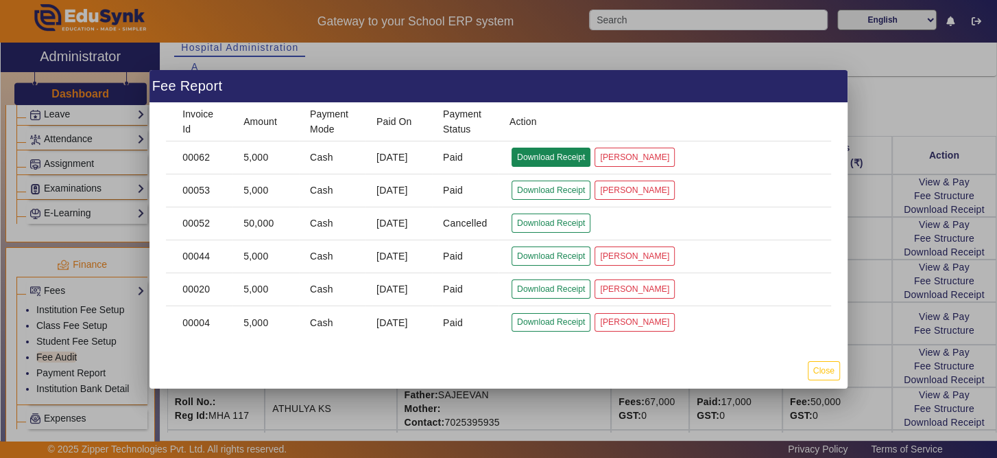
click at [557, 159] on button "Download Receipt" at bounding box center [551, 156] width 79 height 19
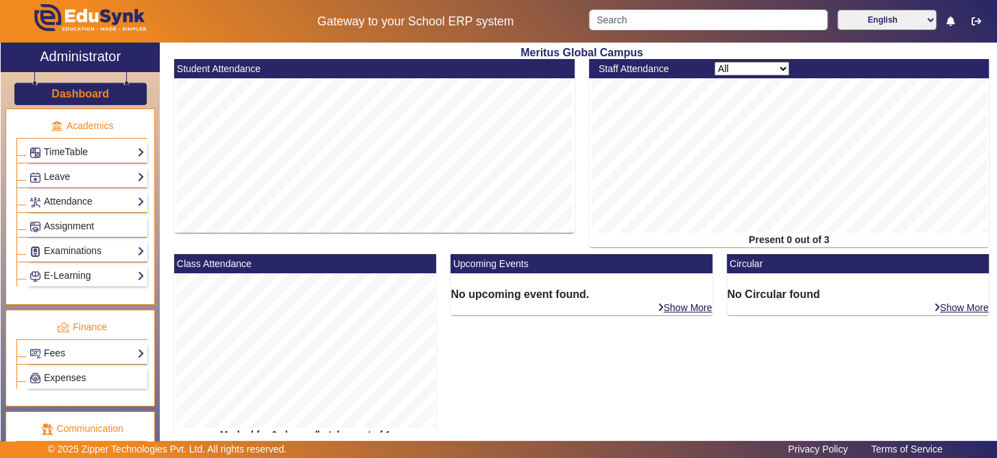
scroll to position [604, 0]
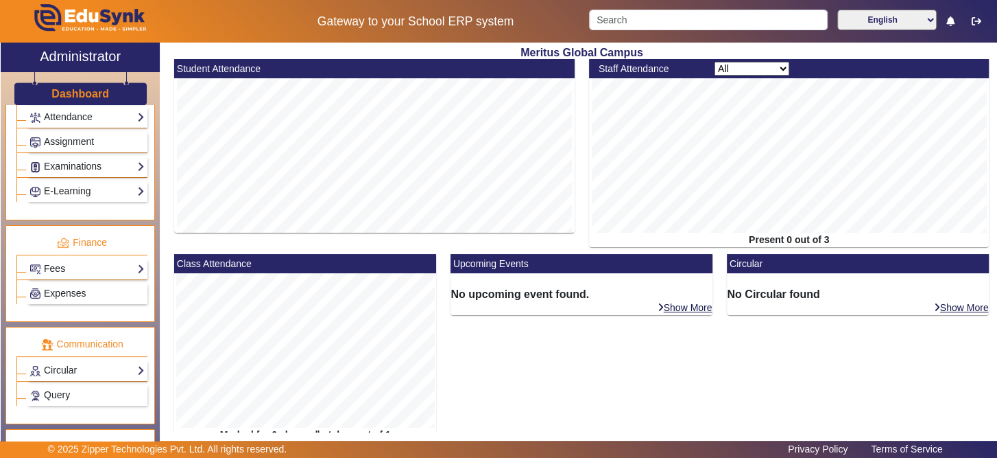
click at [95, 261] on link "Fees" at bounding box center [86, 269] width 115 height 16
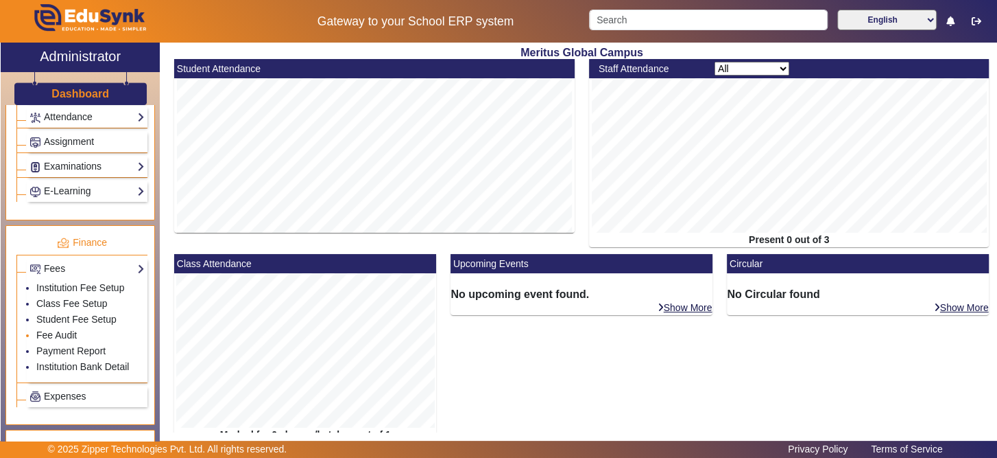
click at [78, 329] on li "Fee Audit" at bounding box center [90, 336] width 108 height 16
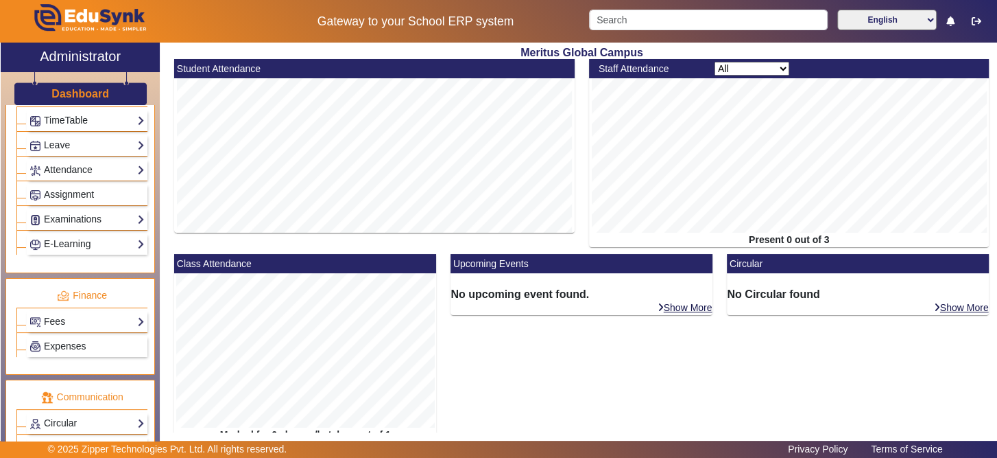
scroll to position [556, 0]
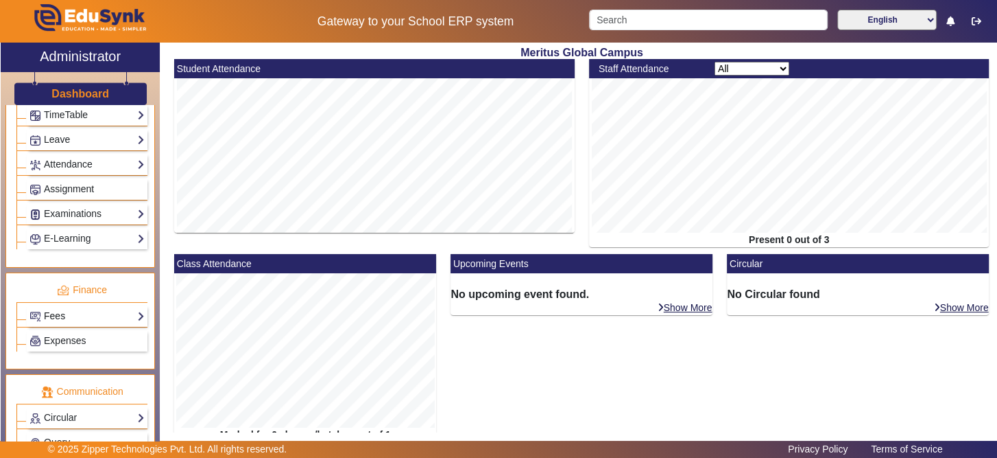
click at [88, 313] on link "Fees" at bounding box center [86, 316] width 115 height 16
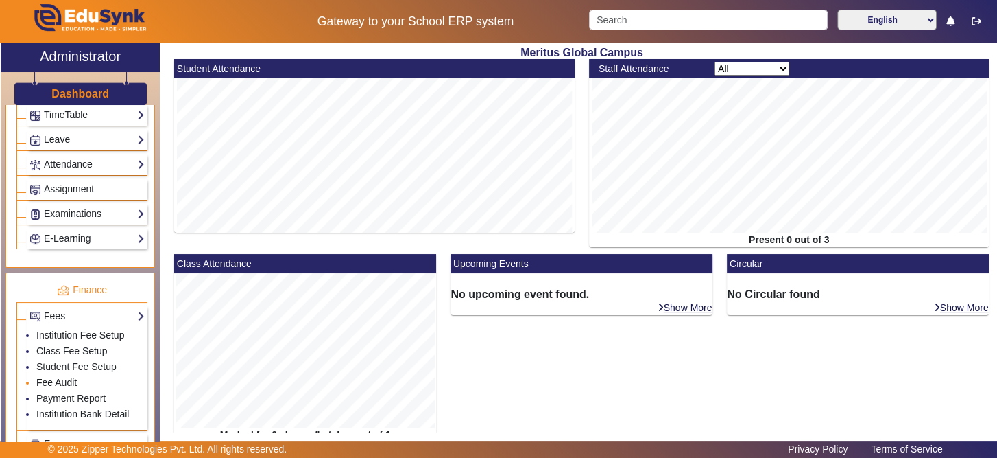
click at [66, 377] on link "Fee Audit" at bounding box center [56, 382] width 40 height 11
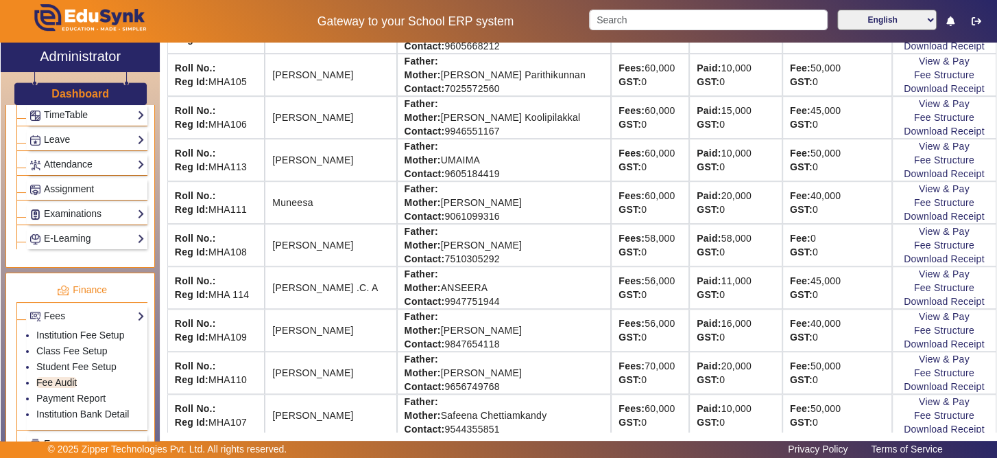
scroll to position [465, 0]
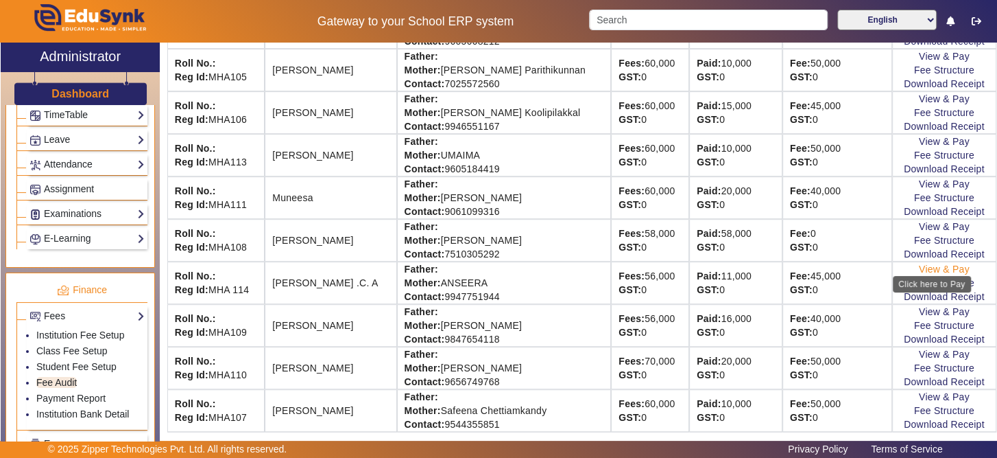
click at [945, 265] on link "View & Pay" at bounding box center [944, 268] width 51 height 11
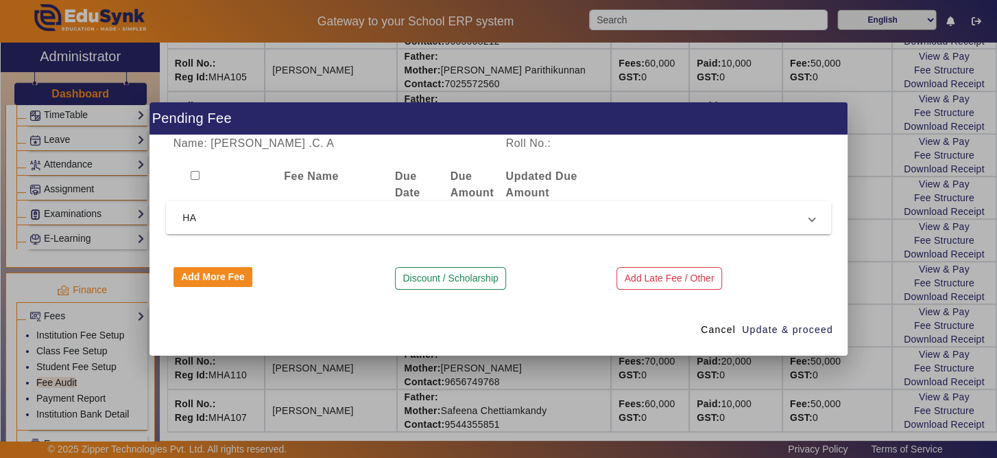
click at [511, 226] on mat-expansion-panel-header "HA" at bounding box center [498, 217] width 665 height 33
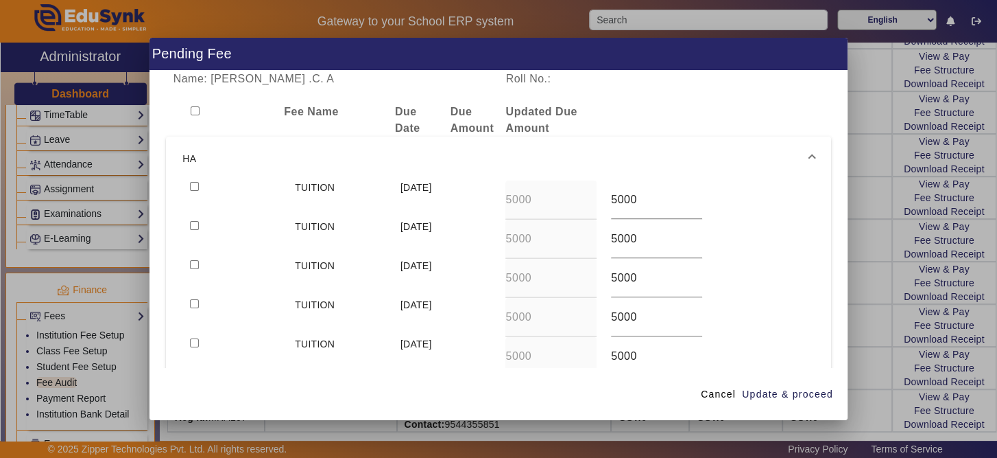
click at [195, 223] on input "checkbox" at bounding box center [194, 225] width 9 height 9
checkbox input "true"
click at [715, 392] on span "Cancel" at bounding box center [718, 394] width 35 height 14
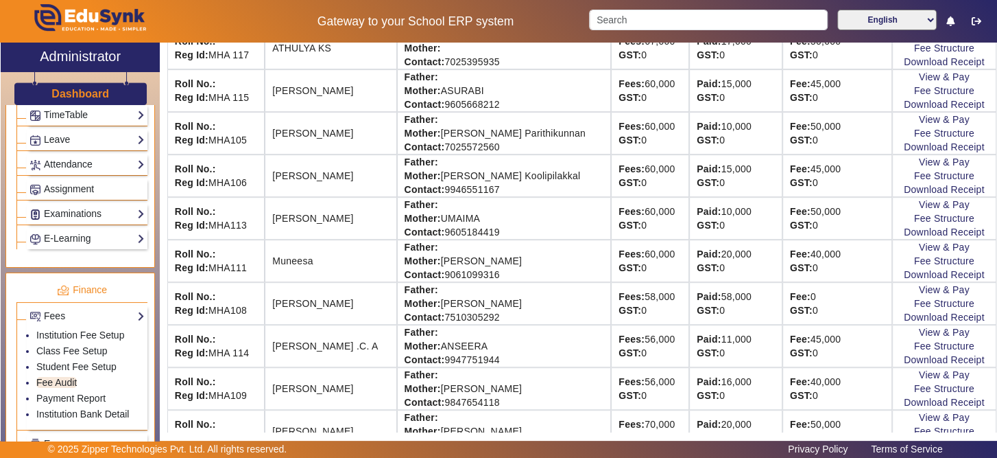
scroll to position [439, 0]
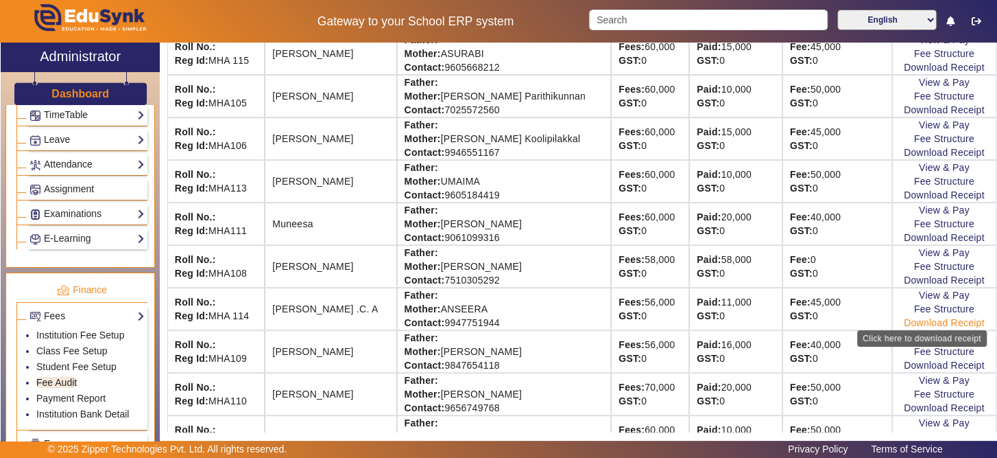
click at [904, 318] on link "Download Receipt" at bounding box center [944, 322] width 81 height 11
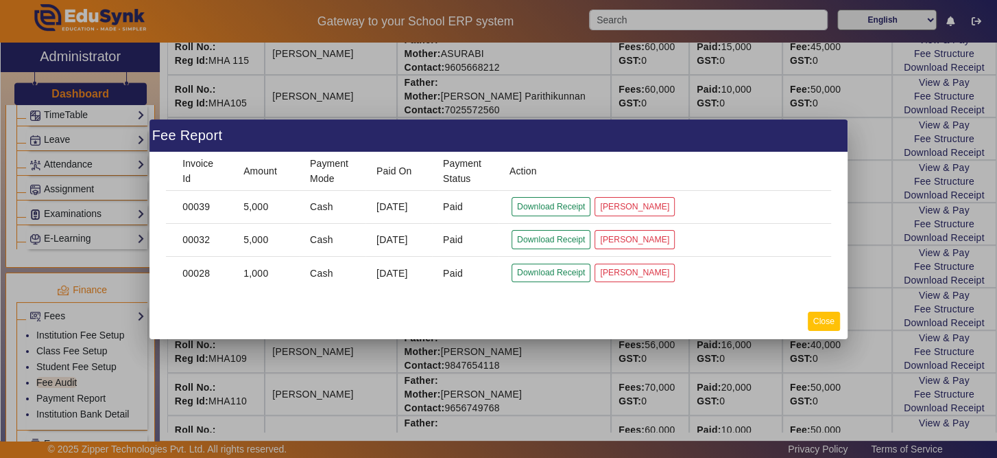
click at [823, 326] on button "Close" at bounding box center [824, 320] width 32 height 19
